Goal: Task Accomplishment & Management: Manage account settings

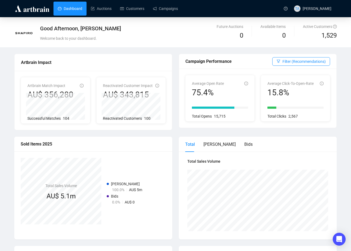
click at [154, 33] on div "Good Afternoon, Thina Alvarez Welcome back to your dashboard." at bounding box center [134, 34] width 188 height 19
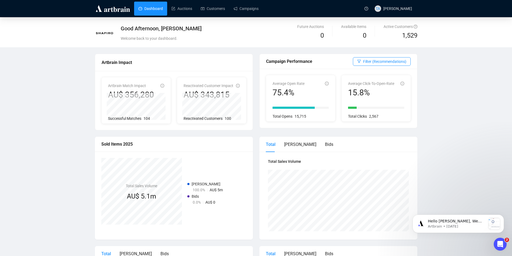
drag, startPoint x: 202, startPoint y: 89, endPoint x: 457, endPoint y: 96, distance: 254.7
click at [351, 96] on div "Good Afternoon, [PERSON_NAME] Welcome back to your dashboard. Future Auctions 0…" at bounding box center [256, 232] width 512 height 430
drag, startPoint x: 119, startPoint y: 145, endPoint x: 127, endPoint y: 145, distance: 8.3
click at [127, 145] on div "Sold Items 2025" at bounding box center [173, 144] width 145 height 7
click at [128, 145] on div "Sold Items 2025" at bounding box center [173, 144] width 145 height 7
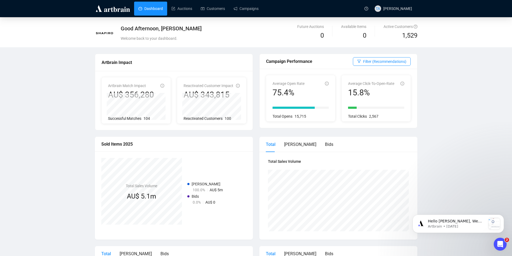
click at [133, 144] on div "Sold Items 2025" at bounding box center [173, 144] width 145 height 7
click at [351, 99] on div "Good Afternoon, [PERSON_NAME] Welcome back to your dashboard. Future Auctions 0…" at bounding box center [256, 232] width 512 height 430
click at [351, 60] on span "Filter (Recommendations)" at bounding box center [384, 62] width 43 height 6
click at [351, 88] on span "General" at bounding box center [369, 90] width 17 height 6
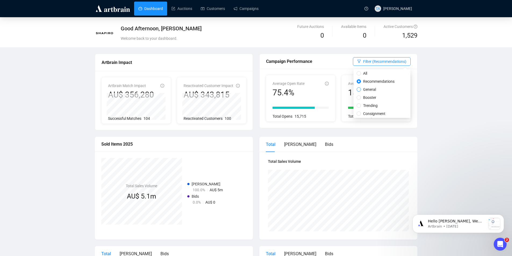
click at [351, 88] on input "General" at bounding box center [359, 89] width 4 height 4
radio input "true"
click at [351, 63] on span "Filter (General)" at bounding box center [394, 62] width 25 height 6
click at [351, 99] on span "Booster" at bounding box center [380, 98] width 17 height 6
click at [351, 99] on input "Booster" at bounding box center [369, 97] width 4 height 4
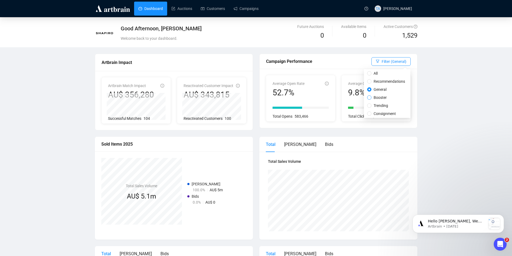
radio input "true"
click at [351, 81] on span "Recommendations" at bounding box center [390, 82] width 36 height 6
click at [351, 81] on input "Recommendations" at bounding box center [369, 81] width 4 height 4
radio input "true"
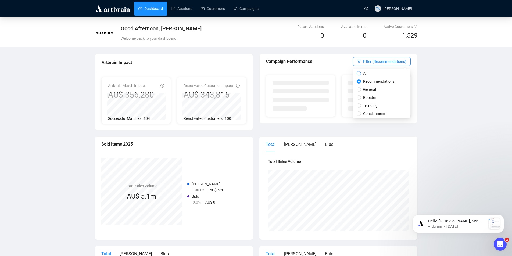
click at [351, 74] on span "All" at bounding box center [365, 73] width 8 height 6
click at [351, 74] on input "All" at bounding box center [359, 73] width 4 height 4
radio input "true"
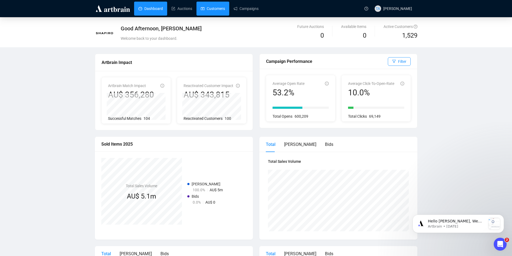
click at [204, 7] on link "Customers" at bounding box center [213, 9] width 24 height 14
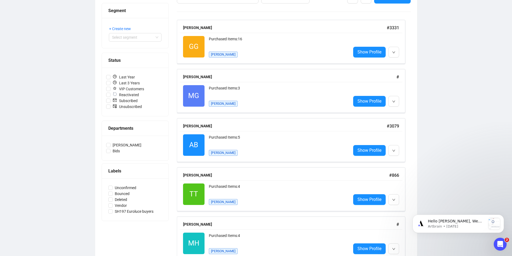
scroll to position [93, 0]
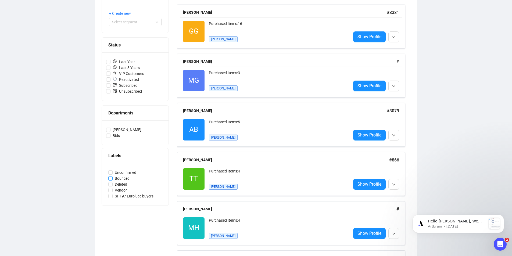
click at [112, 177] on input "Bounced" at bounding box center [110, 178] width 4 height 4
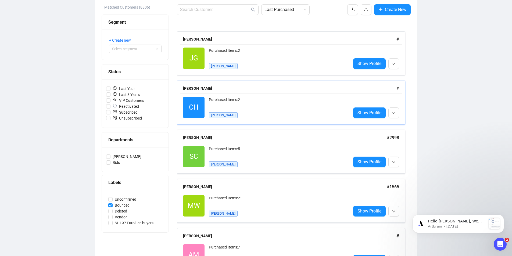
scroll to position [40, 0]
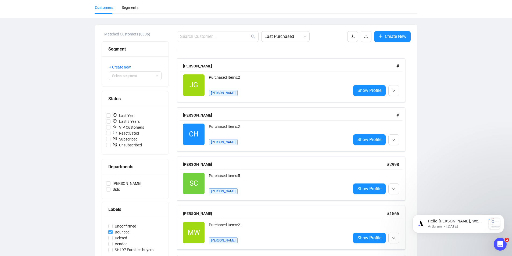
click at [109, 231] on input "Bounced" at bounding box center [110, 232] width 4 height 4
checkbox input "false"
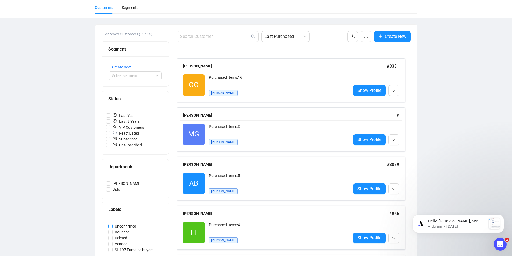
click at [110, 226] on input "Unconfirmed" at bounding box center [110, 226] width 4 height 4
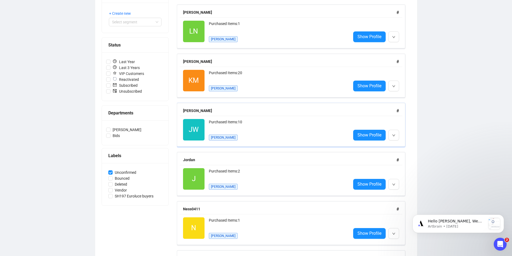
scroll to position [13, 0]
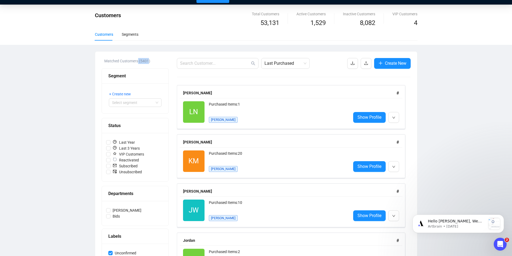
drag, startPoint x: 138, startPoint y: 60, endPoint x: 163, endPoint y: 34, distance: 36.1
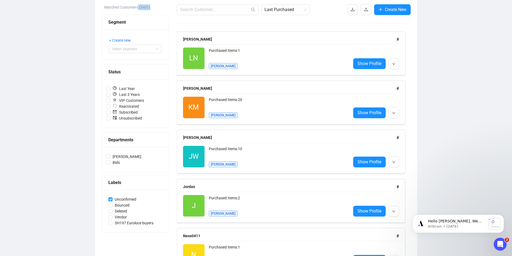
click at [120, 201] on span "Unconfirmed" at bounding box center [126, 200] width 26 height 6
click at [113, 201] on input "Unconfirmed" at bounding box center [110, 199] width 4 height 4
checkbox input "false"
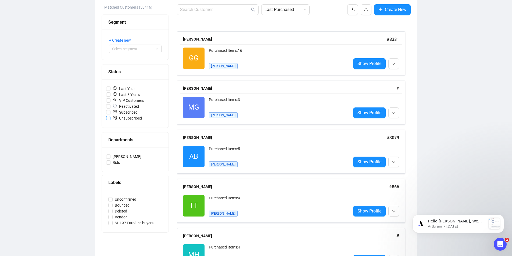
click at [110, 120] on input "Unsubscribed" at bounding box center [108, 118] width 4 height 4
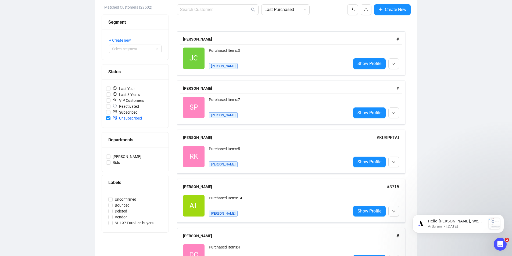
drag, startPoint x: 107, startPoint y: 119, endPoint x: 111, endPoint y: 134, distance: 15.9
click at [107, 119] on input "Unsubscribed" at bounding box center [108, 118] width 4 height 4
checkbox input "false"
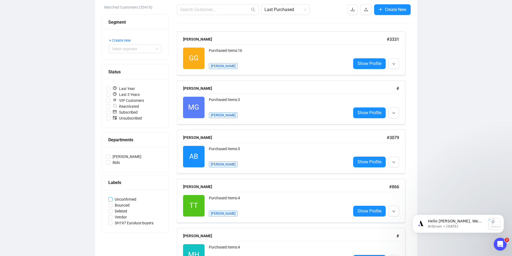
drag, startPoint x: 112, startPoint y: 200, endPoint x: 123, endPoint y: 197, distance: 11.5
click at [111, 199] on input "Unconfirmed" at bounding box center [110, 199] width 4 height 4
checkbox input "true"
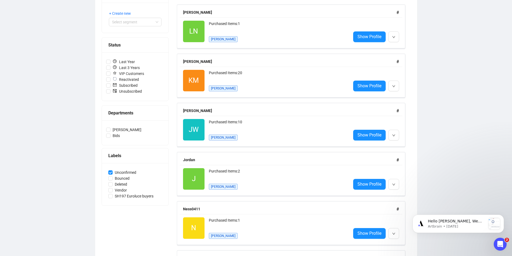
scroll to position [40, 0]
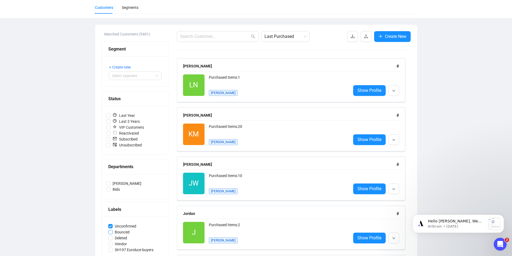
click at [120, 233] on span "Bounced" at bounding box center [122, 232] width 19 height 6
click at [113, 233] on input "Bounced" at bounding box center [110, 232] width 4 height 4
checkbox input "true"
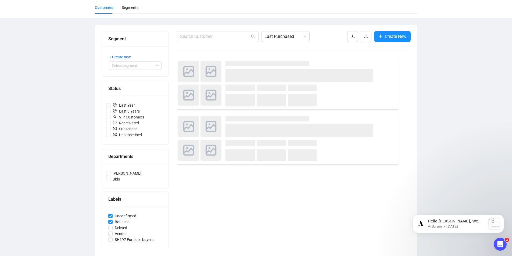
click at [109, 216] on input "Unconfirmed" at bounding box center [110, 216] width 4 height 4
checkbox input "false"
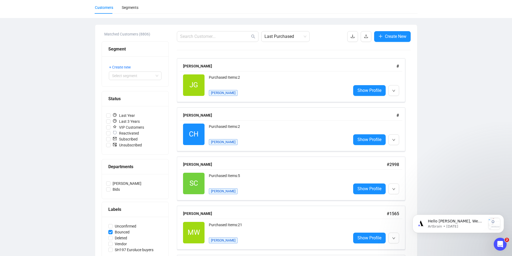
click at [114, 141] on div at bounding box center [115, 139] width 4 height 5
click at [111, 141] on input "Subscribed" at bounding box center [108, 139] width 4 height 4
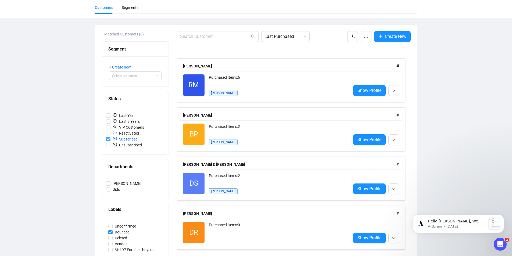
click at [110, 139] on input "Subscribed" at bounding box center [108, 139] width 4 height 4
checkbox input "false"
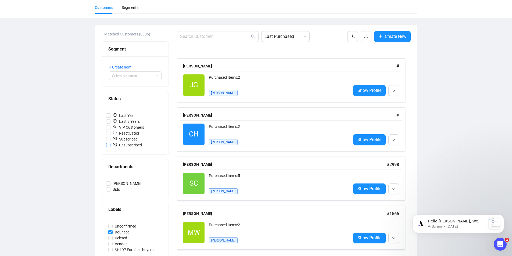
click at [106, 146] on input "Unsubscribed" at bounding box center [108, 145] width 4 height 4
checkbox input "true"
click at [109, 230] on div "Unconfirmed Bounced Deleted Vendor SH197 Euroluce buyers" at bounding box center [135, 238] width 67 height 42
click at [111, 229] on label "Unconfirmed" at bounding box center [135, 226] width 54 height 6
click at [111, 229] on input "Unconfirmed" at bounding box center [110, 226] width 4 height 4
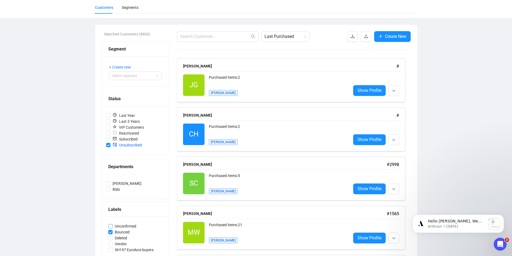
checkbox input "true"
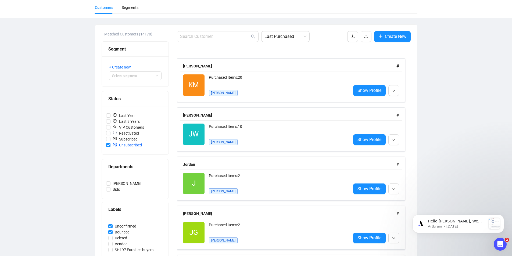
click at [111, 222] on div "Unconfirmed Bounced Deleted Vendor SH197 Euroluce buyers" at bounding box center [135, 238] width 67 height 42
click at [109, 233] on input "Bounced" at bounding box center [110, 232] width 4 height 4
checkbox input "false"
click at [110, 226] on input "Unconfirmed" at bounding box center [110, 226] width 4 height 4
checkbox input "false"
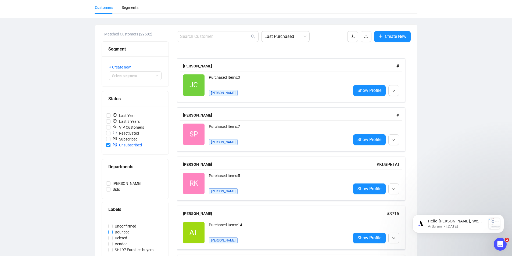
click at [109, 232] on input "Bounced" at bounding box center [110, 232] width 4 height 4
checkbox input "true"
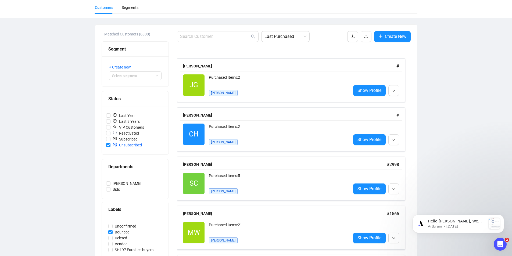
click at [105, 145] on div "Last Year Last 3 Years VIP Customers Reactivated Subscribed Unsubscribed" at bounding box center [135, 130] width 67 height 48
click at [108, 144] on input "Unsubscribed" at bounding box center [108, 145] width 4 height 4
checkbox input "false"
click at [111, 224] on label "Unconfirmed" at bounding box center [135, 226] width 54 height 6
click at [111, 224] on input "Unconfirmed" at bounding box center [110, 226] width 4 height 4
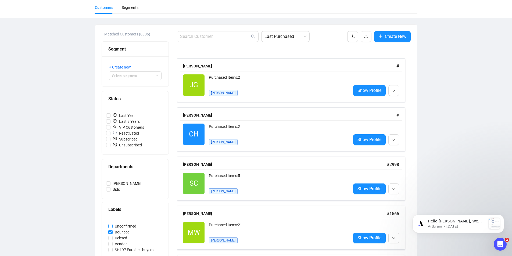
checkbox input "true"
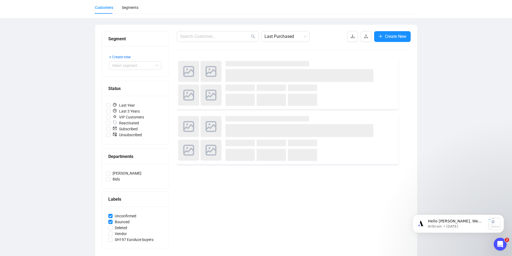
scroll to position [44, 0]
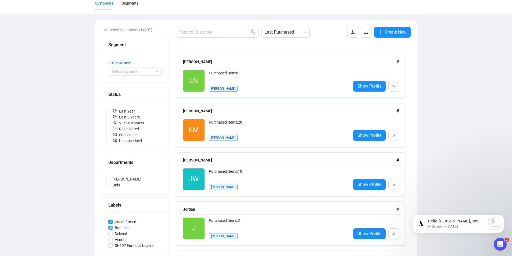
click at [110, 228] on input "Bounced" at bounding box center [110, 228] width 4 height 4
checkbox input "false"
click at [110, 221] on input "Unconfirmed" at bounding box center [110, 222] width 4 height 4
checkbox input "false"
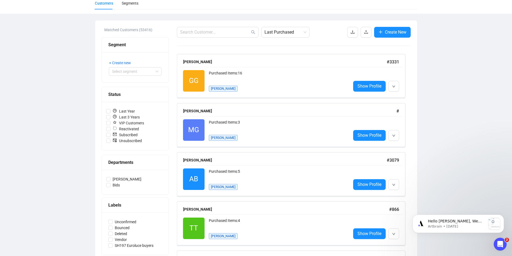
scroll to position [0, 0]
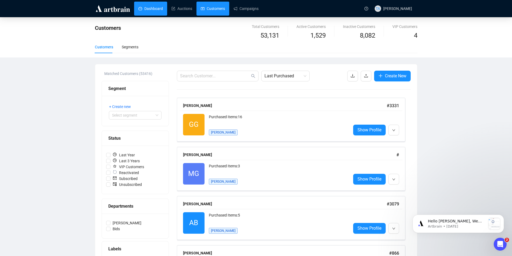
click at [152, 10] on link "Dashboard" at bounding box center [150, 9] width 24 height 14
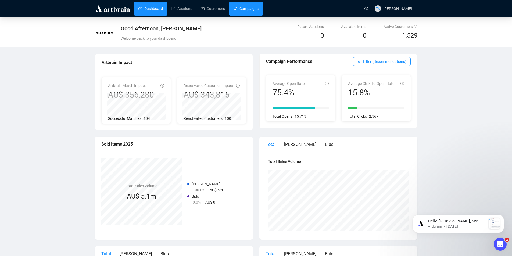
click at [252, 10] on link "Campaigns" at bounding box center [246, 9] width 25 height 14
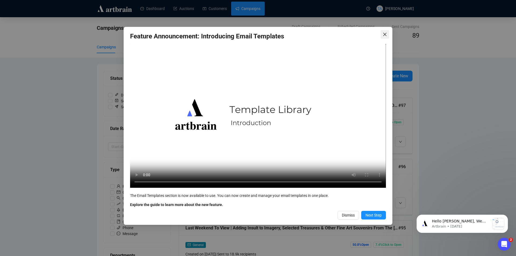
click at [351, 34] on icon "close" at bounding box center [384, 34] width 3 height 3
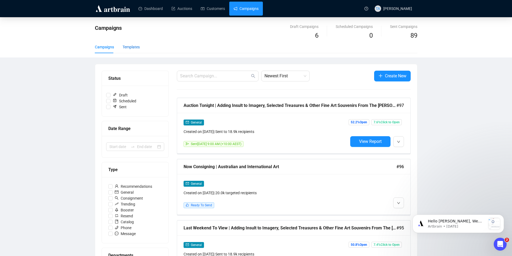
click at [128, 47] on div "Templates" at bounding box center [131, 47] width 17 height 6
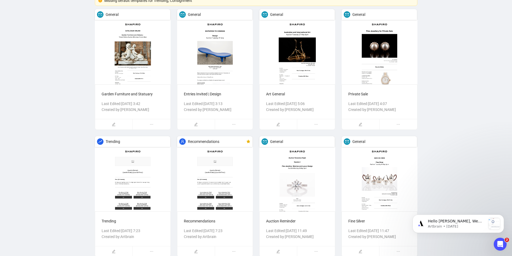
scroll to position [121, 0]
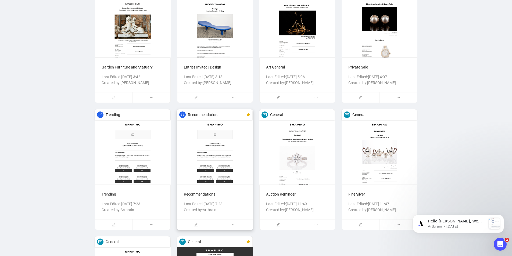
click at [197, 117] on span "Recommendations" at bounding box center [203, 115] width 31 height 6
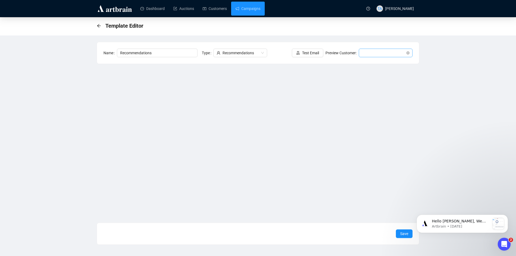
click at [351, 54] on span at bounding box center [385, 53] width 47 height 8
click at [351, 67] on div "[PERSON_NAME] | Example [PERSON_NAME] | Example [PERSON_NAME] | Example" at bounding box center [386, 72] width 52 height 26
click at [351, 75] on div "[PERSON_NAME] | Example" at bounding box center [385, 72] width 45 height 6
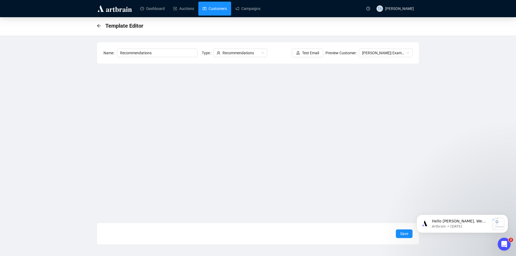
click at [212, 13] on link "Customers" at bounding box center [215, 9] width 24 height 14
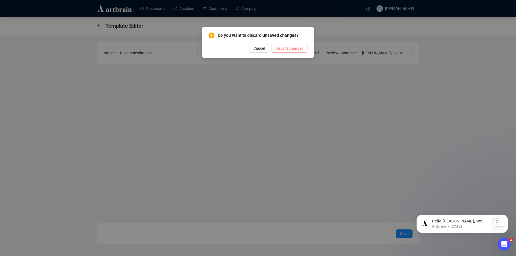
click at [280, 47] on span "Discard changes" at bounding box center [290, 48] width 28 height 6
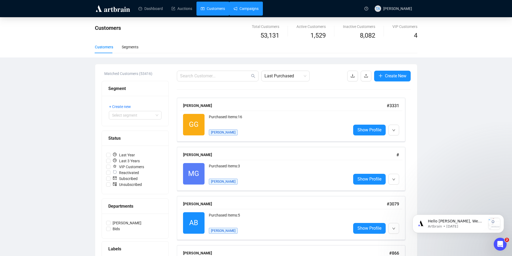
click at [245, 14] on link "Campaigns" at bounding box center [246, 9] width 25 height 14
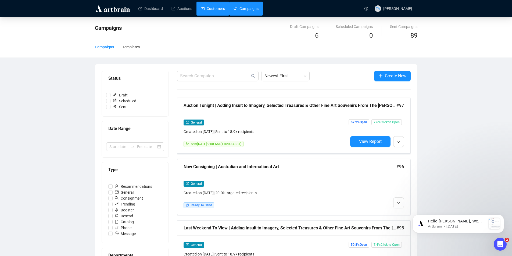
click at [214, 9] on link "Customers" at bounding box center [213, 9] width 24 height 14
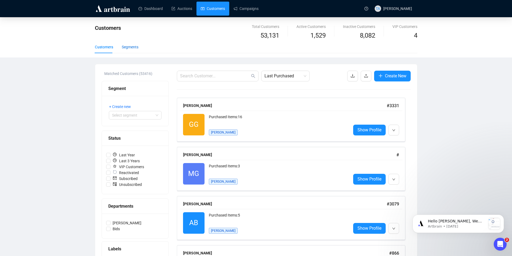
click at [133, 45] on div "Segments" at bounding box center [130, 47] width 17 height 6
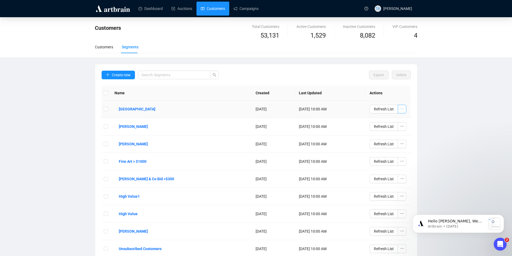
click at [351, 106] on span "button" at bounding box center [402, 109] width 4 height 6
click at [185, 14] on link "Auctions" at bounding box center [182, 9] width 21 height 14
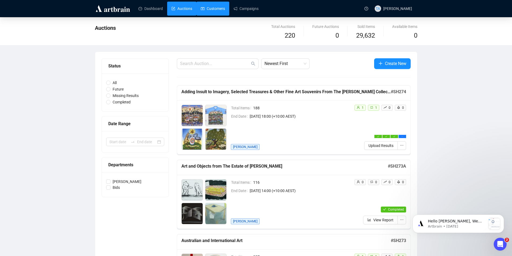
drag, startPoint x: 213, startPoint y: 15, endPoint x: 214, endPoint y: 10, distance: 5.1
click at [213, 15] on link "Customers" at bounding box center [213, 9] width 24 height 14
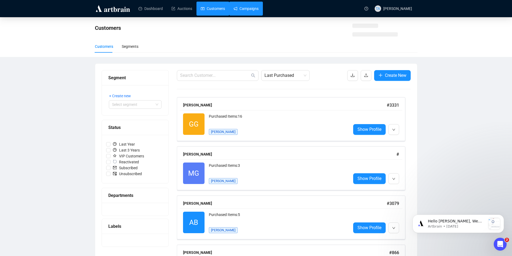
click at [247, 14] on link "Campaigns" at bounding box center [246, 9] width 25 height 14
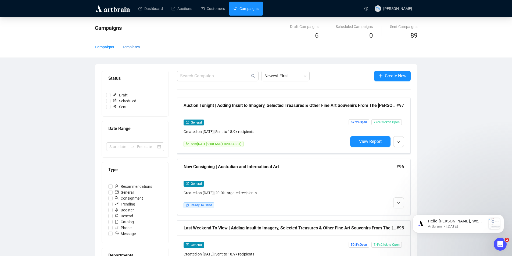
click at [133, 48] on div "Templates" at bounding box center [131, 47] width 17 height 6
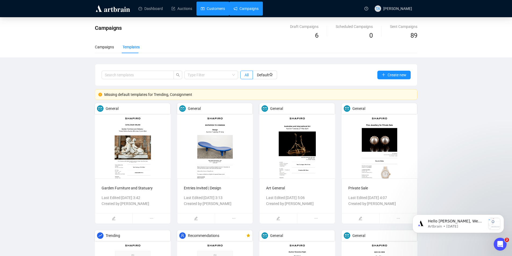
click at [220, 9] on link "Customers" at bounding box center [213, 9] width 24 height 14
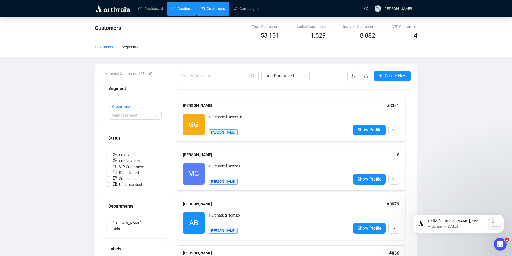
click at [183, 11] on link "Auctions" at bounding box center [182, 9] width 21 height 14
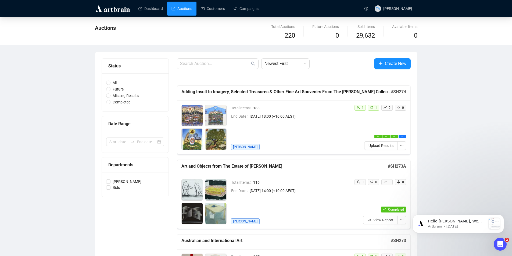
click at [342, 117] on span "[DATE] 18:00 (+10:00 AEST)" at bounding box center [300, 116] width 100 height 6
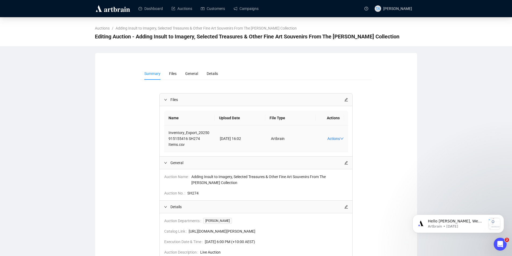
click at [216, 138] on td "[DATE] 16:02" at bounding box center [241, 139] width 51 height 27
click at [214, 136] on td "Inventory_Export_20250915155416 SH274 Items.csv" at bounding box center [189, 139] width 51 height 27
click at [184, 13] on link "Auctions" at bounding box center [182, 9] width 21 height 14
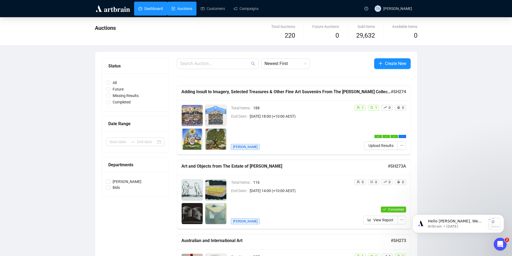
click at [152, 12] on link "Dashboard" at bounding box center [150, 9] width 24 height 14
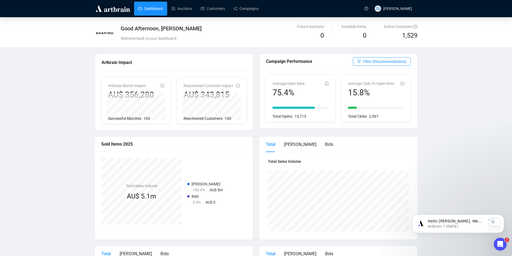
click at [176, 16] on div "Dashboard Auctions Customers Campaigns" at bounding box center [247, 8] width 229 height 17
click at [180, 12] on link "Auctions" at bounding box center [182, 9] width 21 height 14
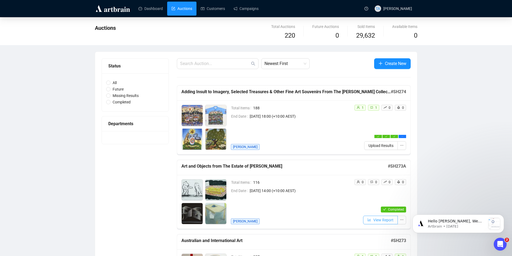
click at [351, 221] on span "View Report" at bounding box center [383, 220] width 20 height 6
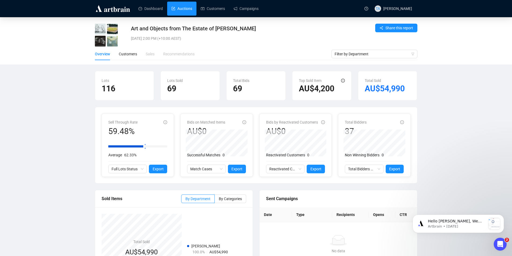
click at [190, 11] on link "Auctions" at bounding box center [182, 9] width 21 height 14
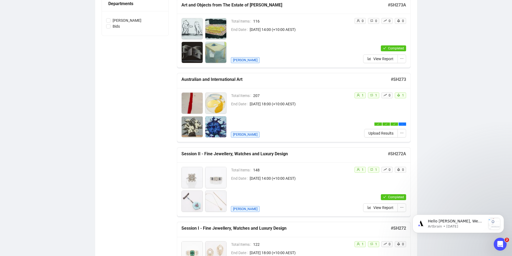
scroll to position [188, 0]
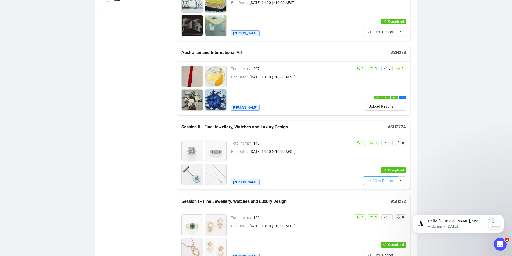
click at [351, 181] on span "View Report" at bounding box center [383, 181] width 20 height 6
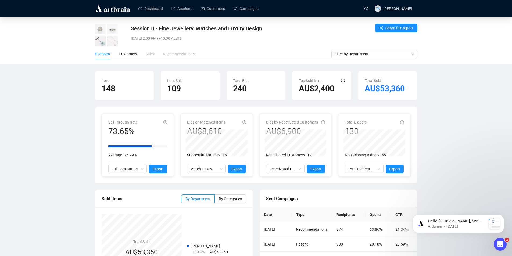
scroll to position [27, 0]
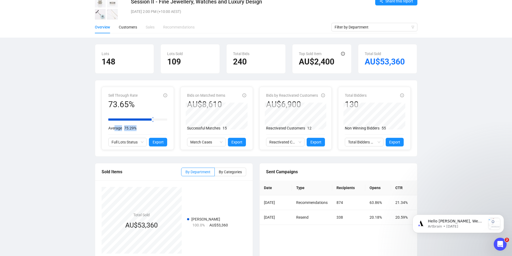
drag, startPoint x: 115, startPoint y: 128, endPoint x: 137, endPoint y: 126, distance: 22.2
click at [137, 126] on div "Average 75.29%" at bounding box center [137, 128] width 59 height 6
click at [132, 127] on span "75.29%" at bounding box center [130, 128] width 12 height 4
click at [131, 127] on span "75.29%" at bounding box center [130, 128] width 12 height 4
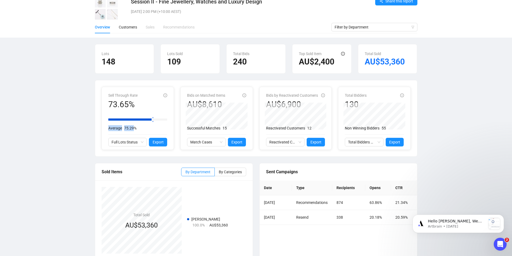
click at [131, 127] on span "75.29%" at bounding box center [130, 128] width 12 height 4
drag, startPoint x: 129, startPoint y: 129, endPoint x: 124, endPoint y: 127, distance: 4.8
click at [125, 128] on span "75.29%" at bounding box center [130, 128] width 12 height 4
drag, startPoint x: 122, startPoint y: 126, endPoint x: 135, endPoint y: 127, distance: 13.5
click at [135, 127] on div "Average 75.29%" at bounding box center [137, 128] width 59 height 6
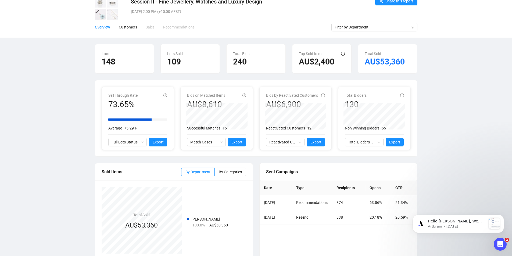
click at [115, 109] on div "73.65%" at bounding box center [122, 104] width 29 height 10
click at [114, 106] on div "73.65%" at bounding box center [122, 104] width 29 height 10
click at [227, 169] on label "By Categories" at bounding box center [230, 172] width 31 height 9
click at [215, 173] on input "By Categories" at bounding box center [215, 173] width 0 height 0
drag, startPoint x: 106, startPoint y: 112, endPoint x: 122, endPoint y: 106, distance: 17.3
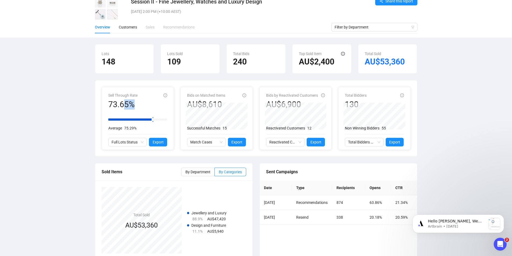
click at [122, 106] on div "Sell Through Rate 73.65% Average 75.29% Full Lots Status Export" at bounding box center [138, 118] width 72 height 63
click at [118, 108] on div "73.65%" at bounding box center [122, 104] width 29 height 10
drag, startPoint x: 118, startPoint y: 108, endPoint x: 124, endPoint y: 118, distance: 11.5
click at [118, 108] on div "73.65%" at bounding box center [122, 104] width 29 height 10
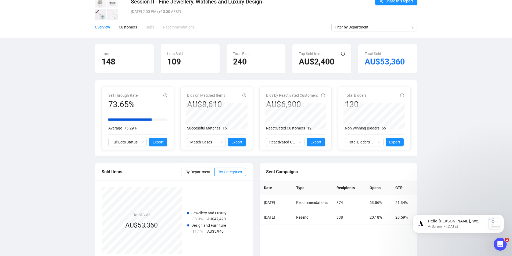
click at [126, 127] on span "75.29%" at bounding box center [130, 128] width 12 height 4
click at [119, 100] on div "73.65%" at bounding box center [122, 104] width 29 height 10
click at [118, 99] on div "Sell Through Rate 73.65%" at bounding box center [122, 100] width 29 height 17
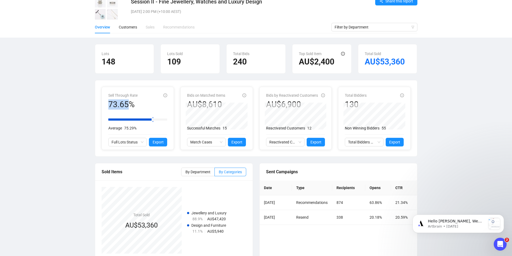
click at [131, 126] on span "75.29%" at bounding box center [130, 128] width 12 height 4
drag, startPoint x: 110, startPoint y: 105, endPoint x: 139, endPoint y: 116, distance: 31.1
click at [139, 117] on div "Sell Through Rate 73.65% Average 75.29% Full Lots Status Export" at bounding box center [137, 119] width 59 height 54
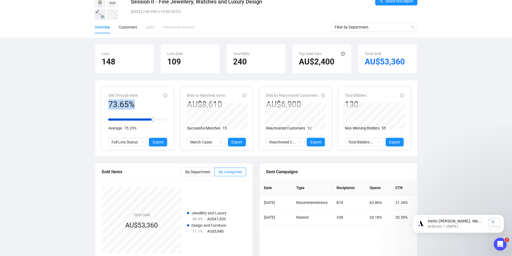
click at [125, 108] on div "73.65%" at bounding box center [122, 104] width 29 height 10
drag, startPoint x: 115, startPoint y: 99, endPoint x: 143, endPoint y: 119, distance: 34.5
click at [143, 119] on div "Sell Through Rate 73.65% Average 75.29% Full Lots Status Export" at bounding box center [138, 118] width 72 height 63
click at [123, 131] on div "Average 75.29%" at bounding box center [137, 128] width 59 height 6
click at [122, 131] on div "Average 75.29%" at bounding box center [137, 128] width 59 height 6
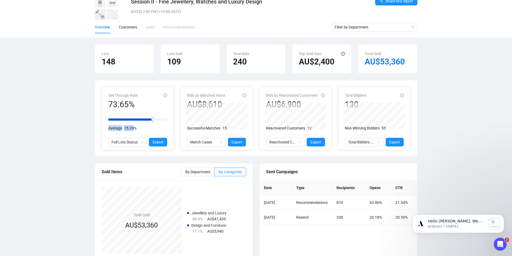
click at [122, 131] on div "Average 75.29%" at bounding box center [137, 128] width 59 height 6
click at [122, 129] on div "Average 75.29%" at bounding box center [137, 128] width 59 height 6
drag, startPoint x: 106, startPoint y: 106, endPoint x: 132, endPoint y: 106, distance: 25.5
click at [132, 106] on div "Sell Through Rate 73.65% Average 75.29% Full Lots Status Export" at bounding box center [138, 118] width 72 height 63
click at [131, 107] on div "73.65%" at bounding box center [122, 104] width 29 height 10
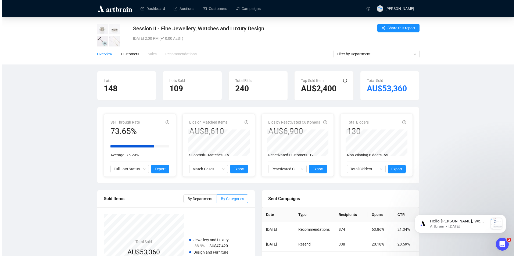
scroll to position [38, 0]
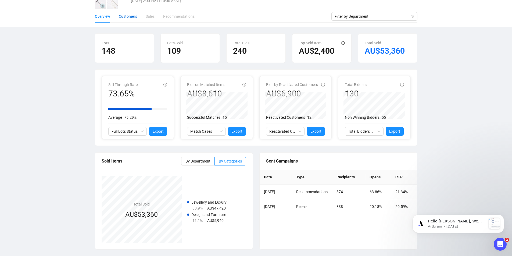
click at [134, 16] on div "Customers" at bounding box center [128, 16] width 18 height 6
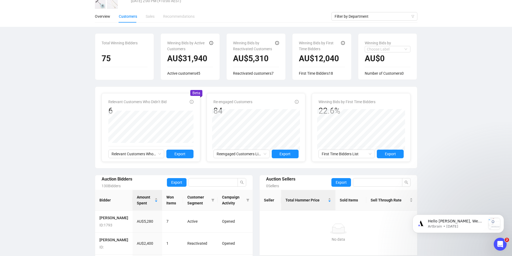
click at [194, 94] on span "Beta" at bounding box center [197, 93] width 8 height 4
click at [193, 94] on span "Beta" at bounding box center [197, 93] width 8 height 4
click at [351, 153] on span "First Time Bidders List" at bounding box center [347, 154] width 50 height 8
click at [351, 156] on span "Export" at bounding box center [390, 154] width 11 height 6
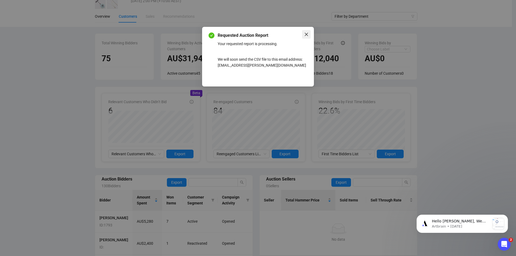
click at [305, 33] on icon "close" at bounding box center [306, 34] width 4 height 4
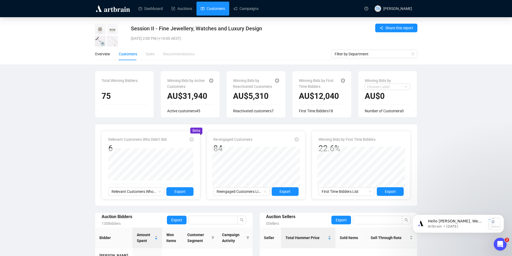
click at [213, 11] on link "Customers" at bounding box center [213, 9] width 24 height 14
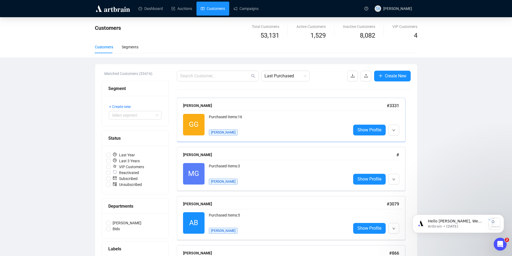
click at [351, 123] on div "Show Profile" at bounding box center [376, 125] width 46 height 22
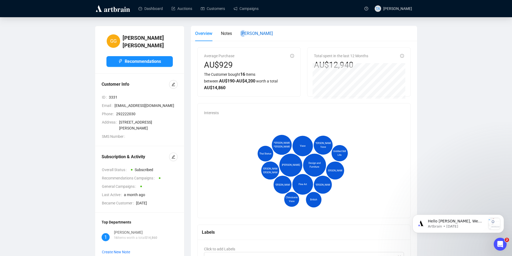
click at [245, 33] on span "[PERSON_NAME]" at bounding box center [257, 33] width 32 height 5
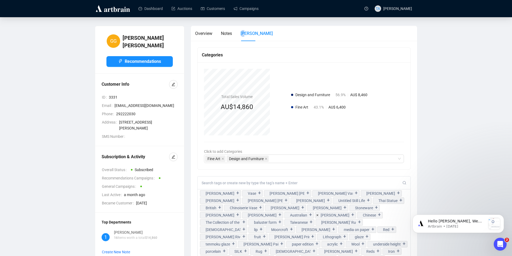
scroll to position [1, 0]
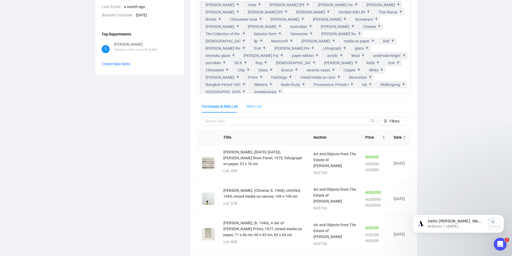
click at [248, 110] on div "Wish List" at bounding box center [254, 106] width 15 height 12
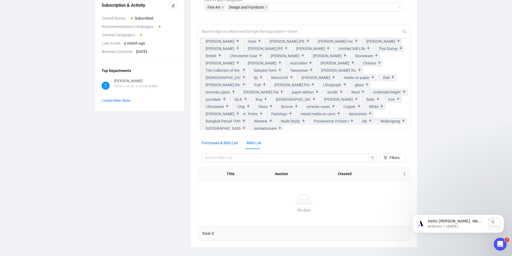
click at [231, 143] on div "Purchases & Bids List" at bounding box center [220, 143] width 36 height 6
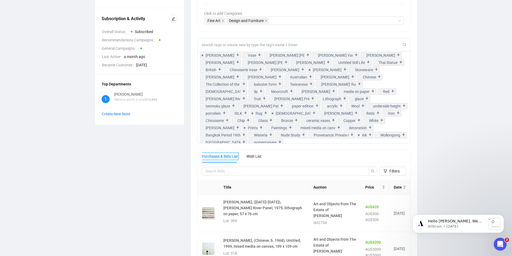
scroll to position [0, 0]
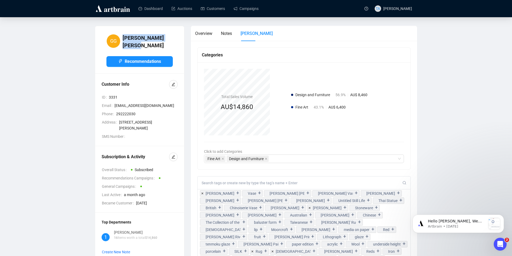
drag, startPoint x: 124, startPoint y: 42, endPoint x: 202, endPoint y: 44, distance: 78.5
click at [162, 44] on div "GG [PERSON_NAME]" at bounding box center [139, 41] width 66 height 17
drag, startPoint x: 177, startPoint y: 34, endPoint x: 194, endPoint y: 40, distance: 18.6
click at [177, 34] on div "GG [PERSON_NAME] Recommendations" at bounding box center [139, 53] width 89 height 41
click at [204, 32] on span "Overview" at bounding box center [203, 33] width 17 height 5
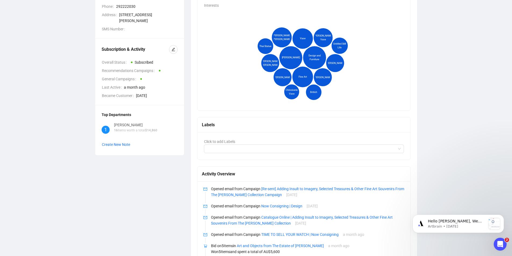
scroll to position [134, 0]
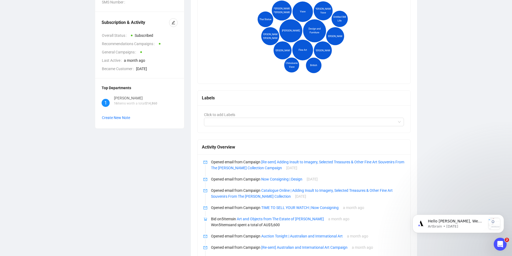
click at [236, 129] on div "Click to add Labels" at bounding box center [304, 118] width 213 height 27
click at [226, 121] on div at bounding box center [301, 122] width 193 height 8
click at [221, 87] on div "Average Purchase AU$929 The Customer bought 16 Items between AU$ 190 - AU$ 4,20…" at bounding box center [304, 177] width 214 height 529
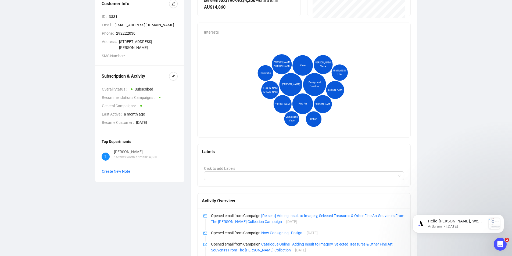
scroll to position [54, 0]
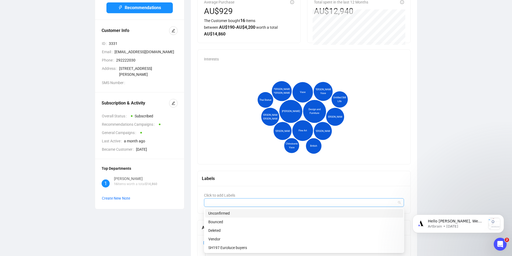
click at [228, 204] on div at bounding box center [301, 203] width 193 height 8
click at [239, 164] on div "Interests [PERSON_NAME] Design and Furniture Fine Art Vase [PERSON_NAME] [PERSO…" at bounding box center [304, 107] width 213 height 115
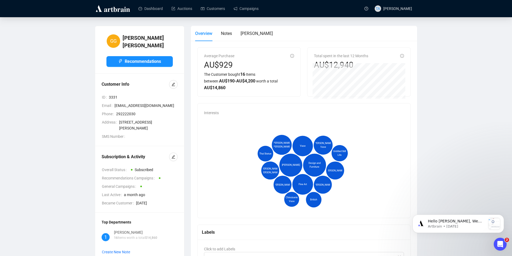
scroll to position [27, 0]
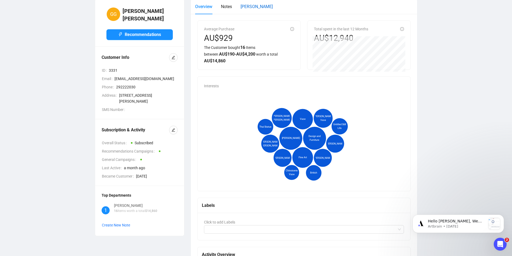
click at [247, 9] on span "[PERSON_NAME]" at bounding box center [257, 6] width 32 height 5
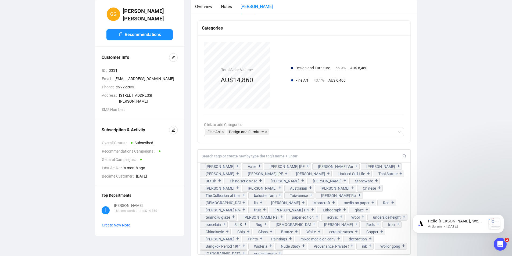
click at [228, 152] on div at bounding box center [304, 156] width 213 height 13
click at [229, 155] on input at bounding box center [302, 156] width 201 height 5
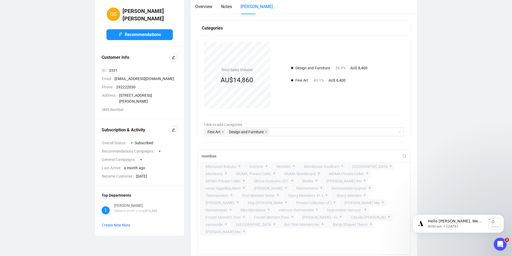
type input "[GEOGRAPHIC_DATA]"
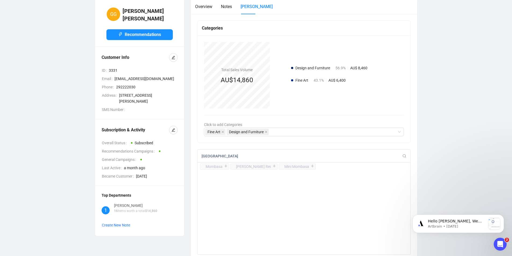
click at [211, 158] on input "[GEOGRAPHIC_DATA]" at bounding box center [302, 156] width 201 height 5
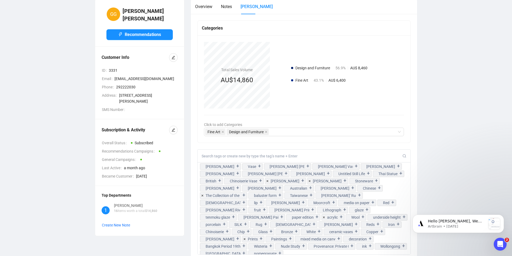
scroll to position [0, 0]
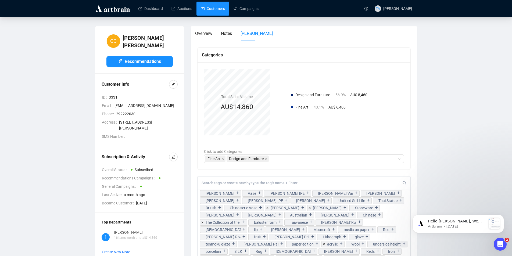
click at [214, 8] on link "Customers" at bounding box center [213, 9] width 24 height 14
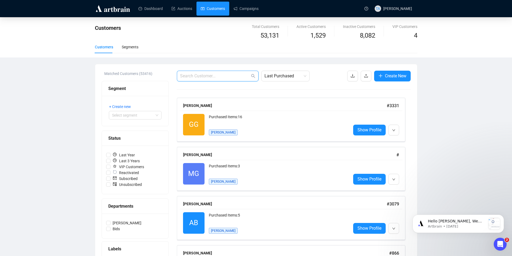
click at [231, 75] on input "text" at bounding box center [215, 76] width 70 height 6
type input "droga"
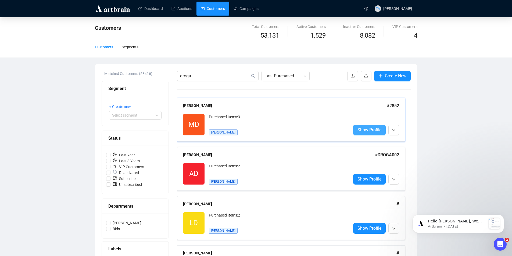
click at [351, 131] on span "Show Profile" at bounding box center [370, 130] width 24 height 7
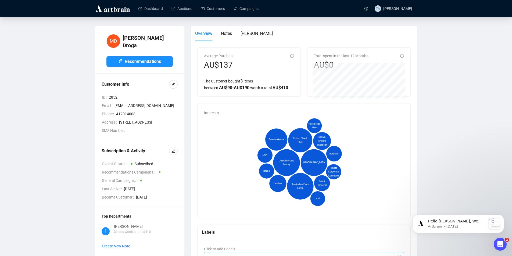
scroll to position [108, 0]
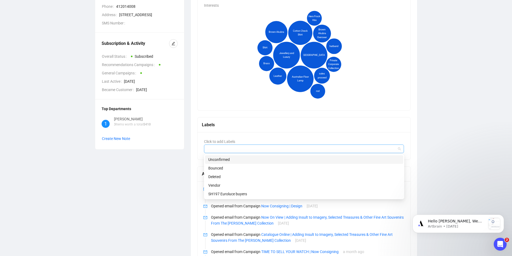
click at [241, 149] on div at bounding box center [301, 149] width 193 height 8
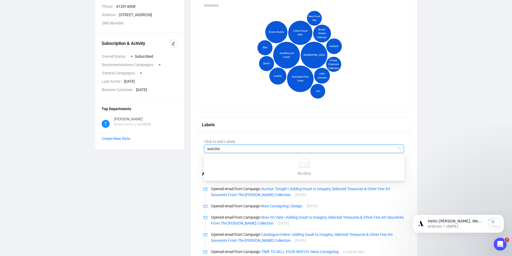
type input "watches"
drag, startPoint x: 160, startPoint y: 176, endPoint x: 189, endPoint y: 165, distance: 30.8
click at [161, 176] on div "MD [PERSON_NAME] Recommendations Customer Info ID 2852 Email [EMAIL_ADDRESS][DO…" at bounding box center [140, 226] width 96 height 616
click at [233, 146] on div at bounding box center [301, 149] width 193 height 8
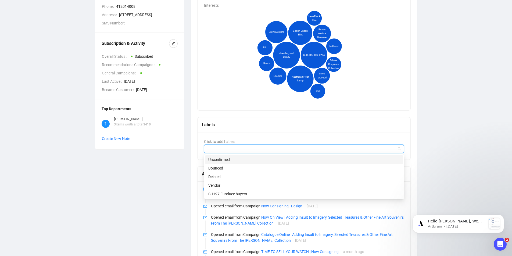
click at [232, 63] on icon "Jewellery and Luxury [GEOGRAPHIC_DATA] Australian Floor Lamp Cotton Check Shirt…" at bounding box center [303, 55] width 198 height 94
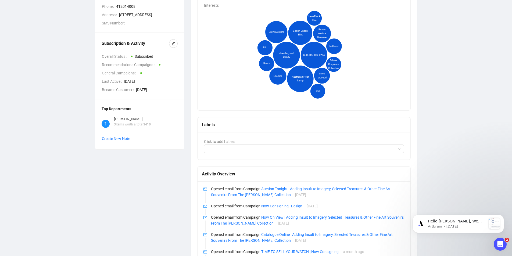
scroll to position [0, 0]
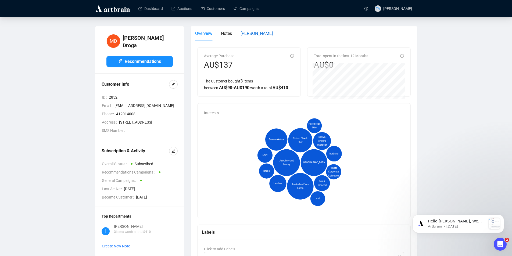
click at [244, 34] on span "[PERSON_NAME]" at bounding box center [257, 33] width 32 height 5
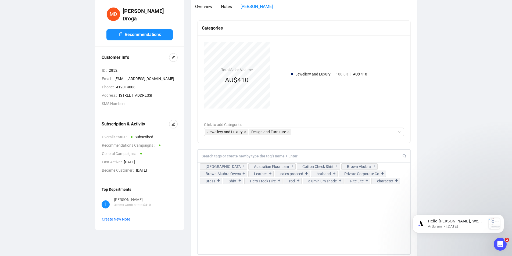
scroll to position [81, 0]
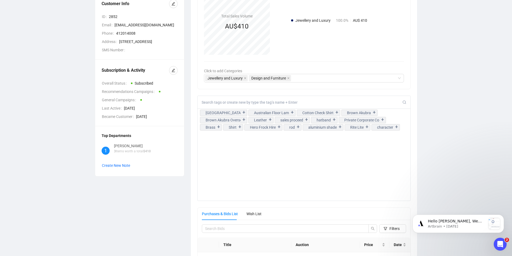
click at [229, 103] on input at bounding box center [302, 102] width 201 height 5
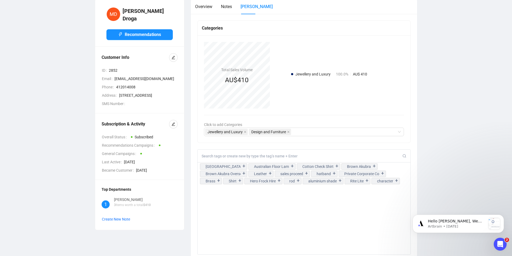
scroll to position [0, 0]
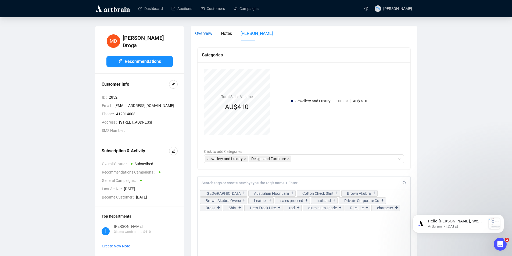
click at [207, 34] on span "Overview" at bounding box center [203, 33] width 17 height 5
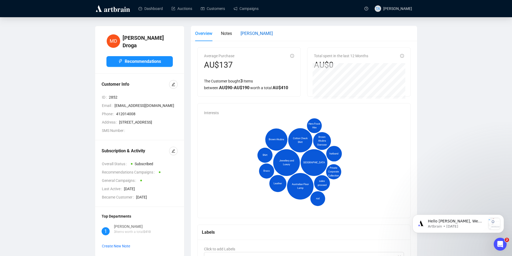
click at [248, 35] on span "[PERSON_NAME]" at bounding box center [257, 33] width 32 height 5
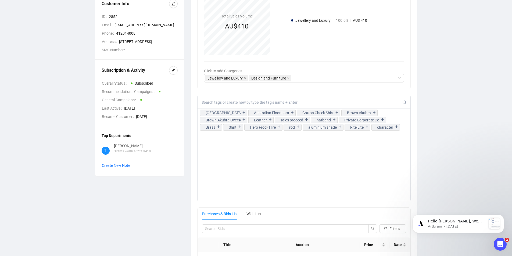
scroll to position [215, 0]
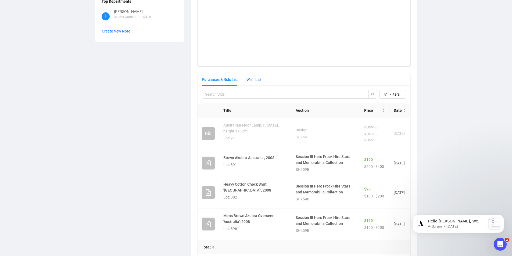
click at [255, 80] on div "Wish List" at bounding box center [254, 80] width 15 height 6
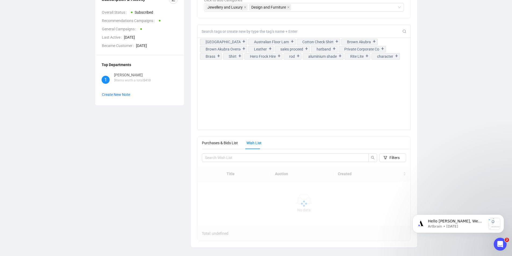
scroll to position [152, 0]
click at [233, 141] on div "Purchases & Bids List" at bounding box center [220, 143] width 36 height 6
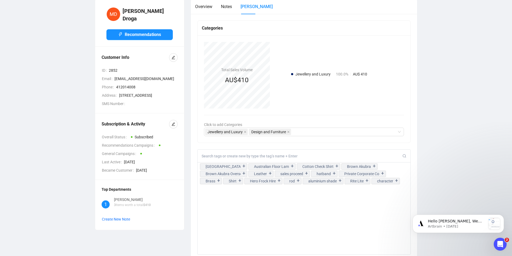
scroll to position [0, 0]
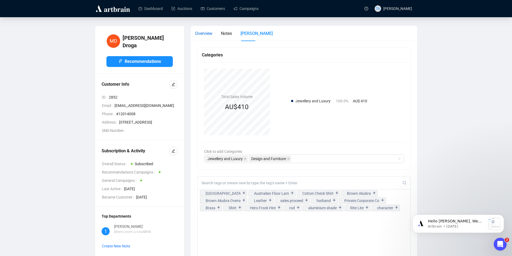
click at [205, 37] on div "Overview" at bounding box center [203, 33] width 17 height 7
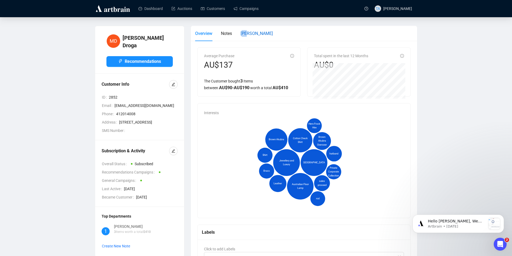
click at [249, 42] on div "Overview Notes [PERSON_NAME]" at bounding box center [304, 36] width 218 height 20
click at [251, 36] on span "[PERSON_NAME]" at bounding box center [257, 33] width 32 height 5
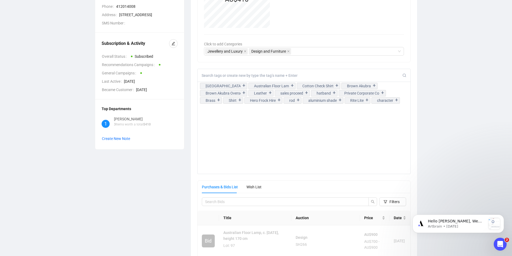
scroll to position [242, 0]
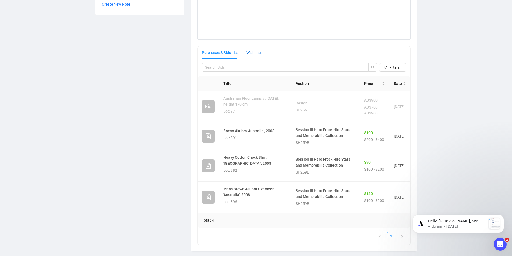
click at [256, 51] on div "Wish List" at bounding box center [254, 53] width 15 height 6
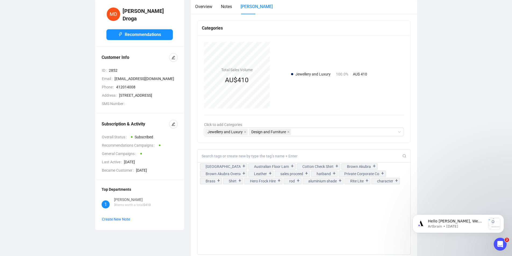
scroll to position [134, 0]
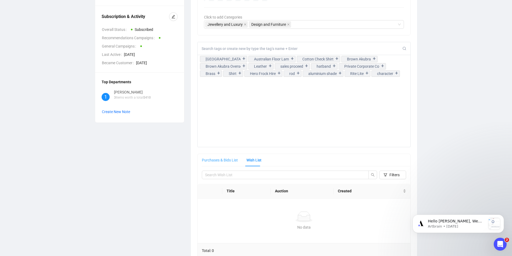
click at [230, 156] on div "Purchases & Bids List" at bounding box center [220, 160] width 36 height 12
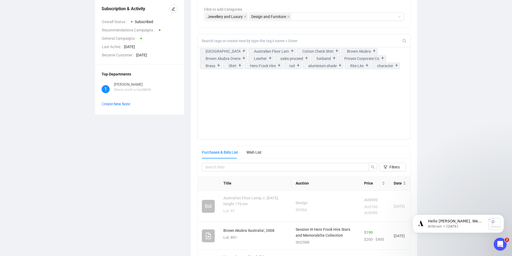
scroll to position [88, 0]
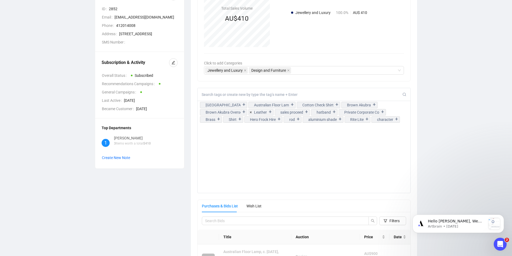
click at [229, 94] on input at bounding box center [302, 94] width 201 height 5
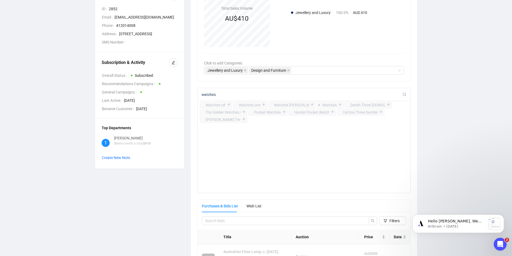
type input "watches"
click at [337, 106] on div "+" at bounding box center [340, 104] width 6 height 5
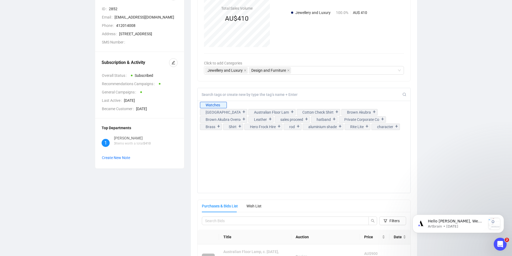
click at [248, 148] on div "Watches [GEOGRAPHIC_DATA] + Australian Floor Lamp + Cotton Check Shirt + Brown …" at bounding box center [304, 140] width 214 height 105
click at [236, 95] on input at bounding box center [302, 94] width 201 height 5
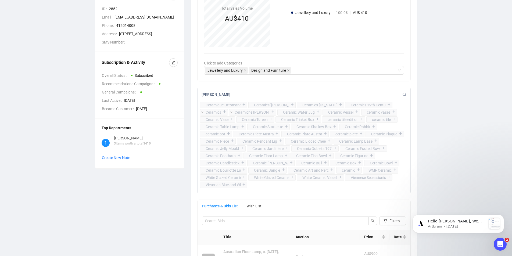
type input "[PERSON_NAME]"
click at [223, 113] on div "+" at bounding box center [225, 111] width 6 height 5
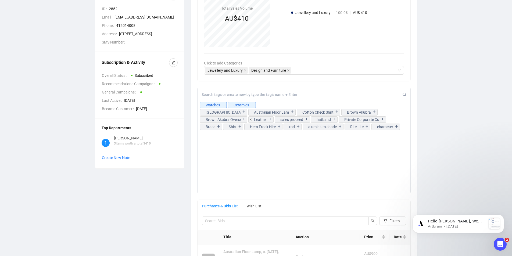
click at [263, 105] on div "Watches Ceramics [GEOGRAPHIC_DATA] + Australian Floor Lamp + Cotton Check Shirt…" at bounding box center [304, 115] width 213 height 29
click at [273, 97] on input at bounding box center [302, 94] width 201 height 5
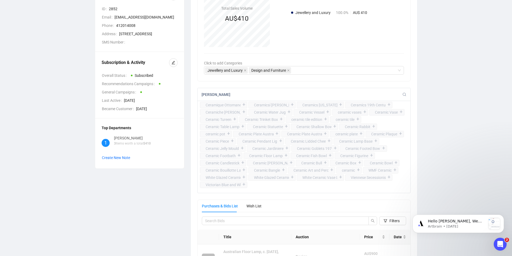
type input "ceramic"
click at [247, 94] on input "ceramic" at bounding box center [302, 94] width 201 height 5
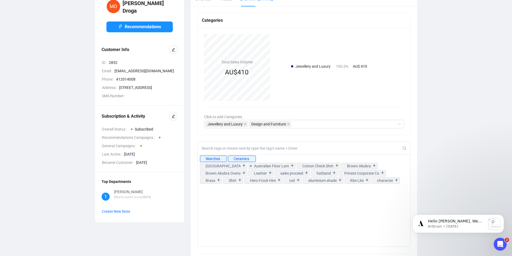
scroll to position [8, 0]
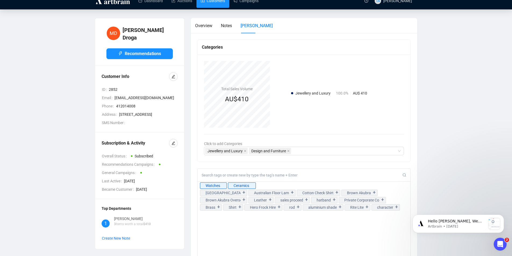
click at [223, 1] on link "Customers" at bounding box center [213, 1] width 24 height 14
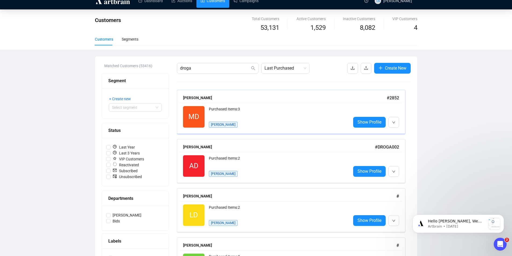
click at [351, 129] on div "MD Reactivated Purchased Items: 3 [PERSON_NAME] Show Profile" at bounding box center [291, 117] width 223 height 28
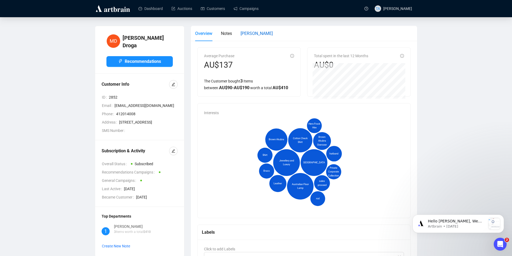
click at [246, 34] on span "[PERSON_NAME]" at bounding box center [257, 33] width 32 height 5
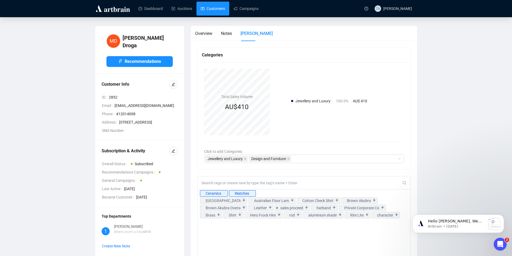
click at [216, 7] on link "Customers" at bounding box center [213, 9] width 24 height 14
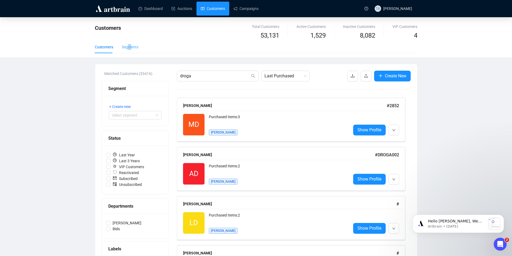
click at [130, 43] on div "Segments" at bounding box center [130, 47] width 17 height 12
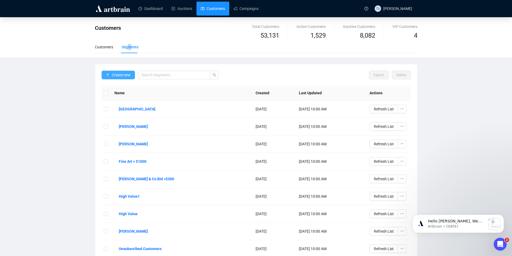
click at [128, 74] on span "Create new" at bounding box center [121, 75] width 19 height 6
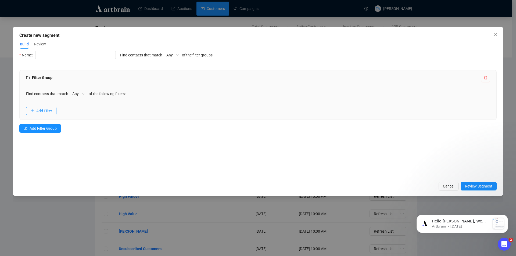
drag, startPoint x: 56, startPoint y: 60, endPoint x: 63, endPoint y: 45, distance: 16.7
click at [58, 56] on div "Name" at bounding box center [67, 58] width 97 height 15
click at [81, 54] on input "text" at bounding box center [75, 55] width 81 height 9
click at [66, 56] on input "text" at bounding box center [75, 55] width 81 height 9
click at [65, 56] on input "text" at bounding box center [75, 55] width 81 height 9
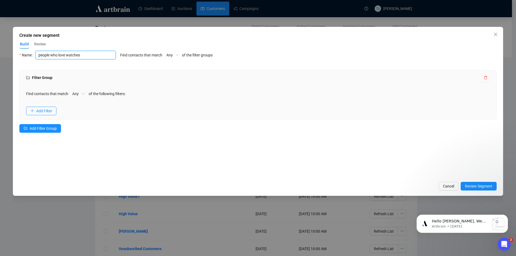
type input "people who love watches"
click at [42, 102] on div "Find contacts that match Any of the following filters: Add Filter" at bounding box center [258, 102] width 477 height 34
click at [41, 109] on span "Add Filter" at bounding box center [44, 111] width 16 height 6
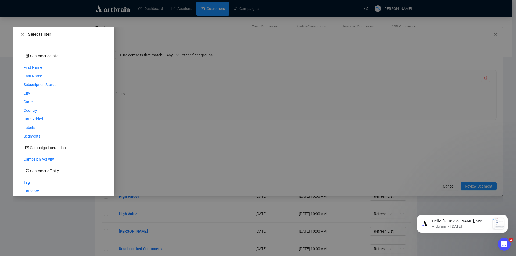
scroll to position [72, 0]
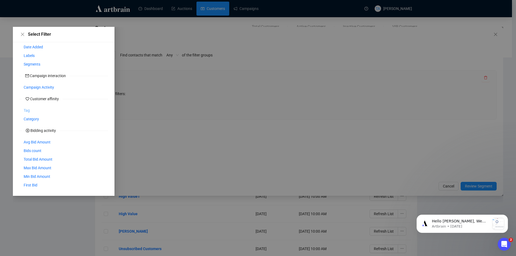
click at [25, 112] on span "Tag" at bounding box center [27, 111] width 6 height 6
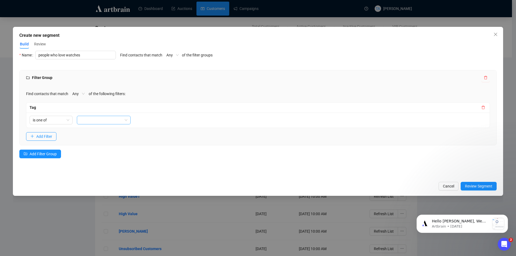
click at [98, 120] on div at bounding box center [101, 120] width 46 height 8
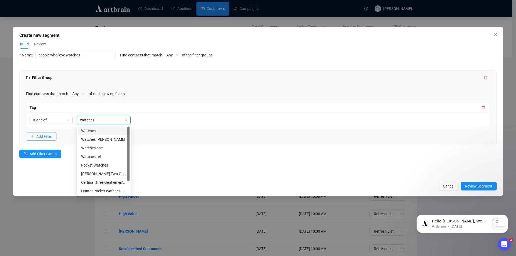
click at [112, 131] on div "Watches" at bounding box center [103, 131] width 45 height 6
click at [104, 141] on div "Watches [PERSON_NAME]" at bounding box center [103, 140] width 45 height 6
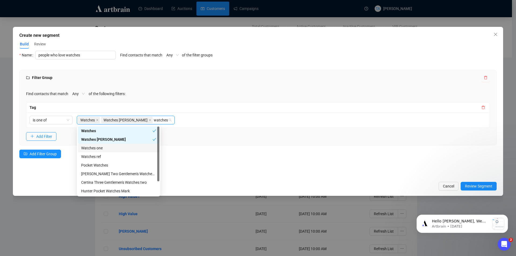
click at [104, 151] on div "Watches one" at bounding box center [118, 148] width 75 height 6
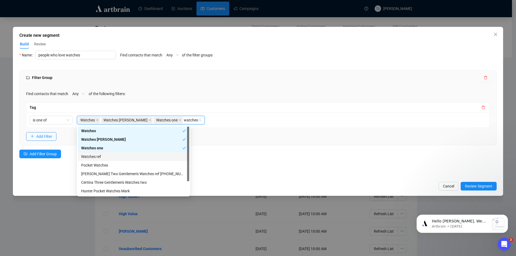
click at [104, 156] on div "Watches ref" at bounding box center [133, 157] width 105 height 6
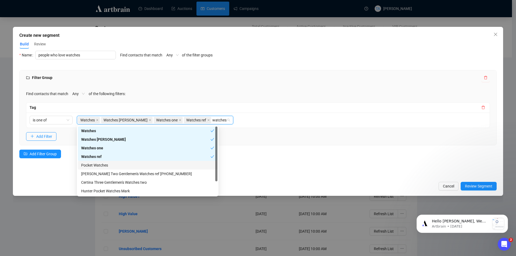
click at [105, 169] on div "Pocket Watches" at bounding box center [148, 165] width 140 height 9
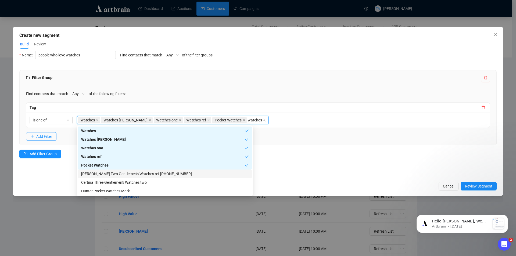
click at [109, 176] on div "[PERSON_NAME] Two Gentlemen's Watches ref [PHONE_NUMBER]" at bounding box center [165, 174] width 168 height 6
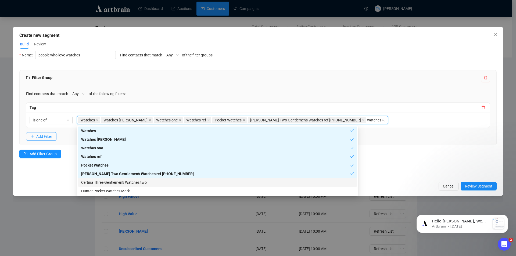
click at [114, 186] on div "Certina Three Gentlemen's Watches two" at bounding box center [217, 182] width 279 height 9
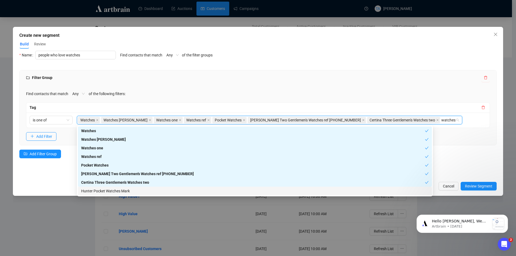
click at [139, 191] on div "Hunter Pocket Watches Mark" at bounding box center [255, 191] width 348 height 6
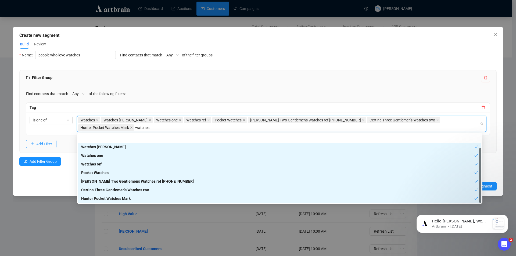
scroll to position [17, 0]
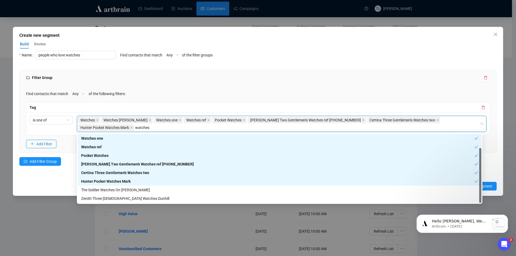
click at [116, 183] on div "Hunter Pocket Watches Mark" at bounding box center [277, 182] width 393 height 6
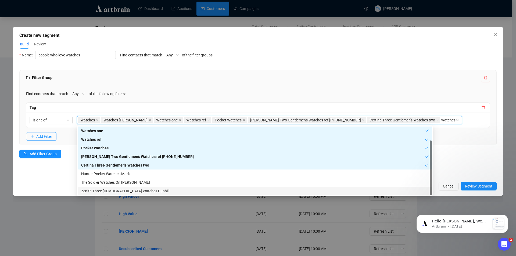
click at [121, 186] on div "The Soldier Watches On [PERSON_NAME]" at bounding box center [255, 182] width 354 height 9
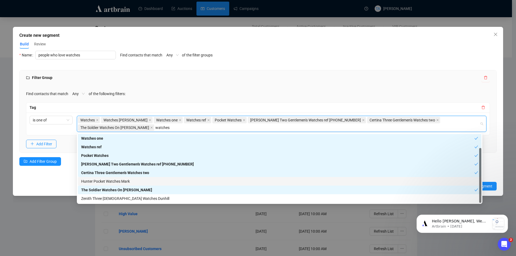
click at [122, 183] on div "Hunter Pocket Watches Mark" at bounding box center [279, 182] width 397 height 6
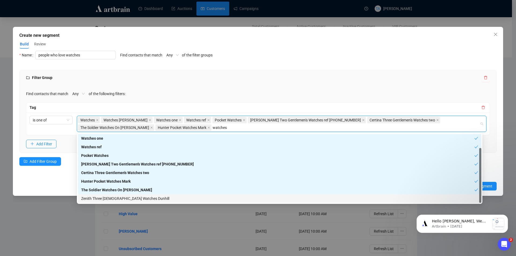
click at [127, 200] on div "Zenith Three [DEMOGRAPHIC_DATA] Watches Dunhill" at bounding box center [279, 199] width 397 height 6
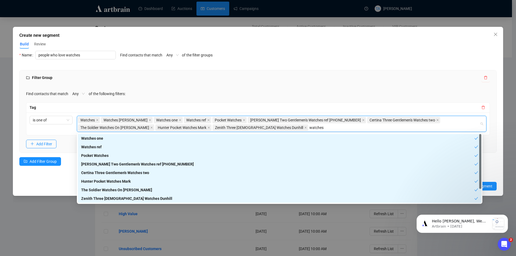
scroll to position [0, 0]
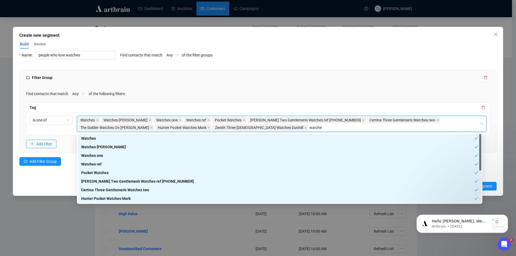
type input "watch"
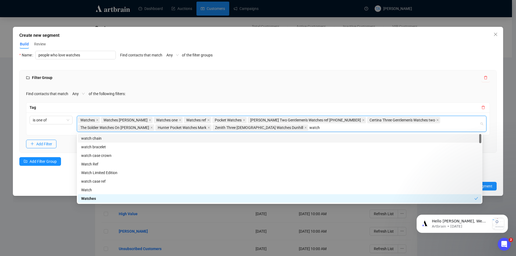
click at [127, 137] on div "watch chain" at bounding box center [279, 139] width 397 height 6
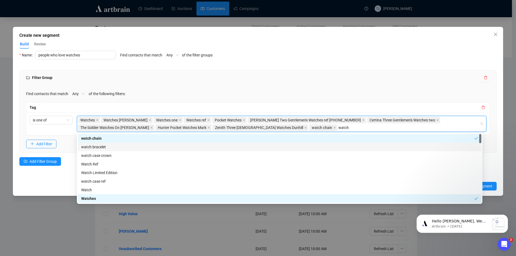
click at [128, 149] on div "watch bracelet" at bounding box center [279, 147] width 397 height 6
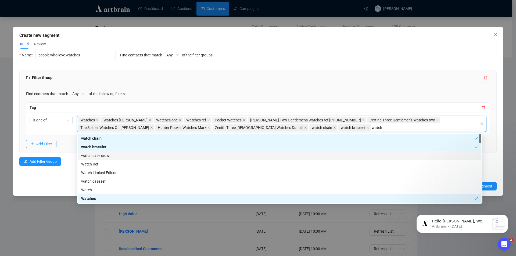
click at [128, 155] on div "watch case crown" at bounding box center [279, 156] width 397 height 6
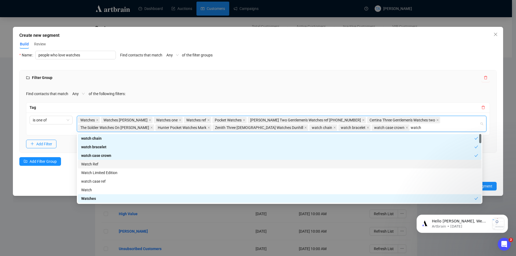
click at [127, 163] on div "Watch Ref" at bounding box center [279, 164] width 397 height 6
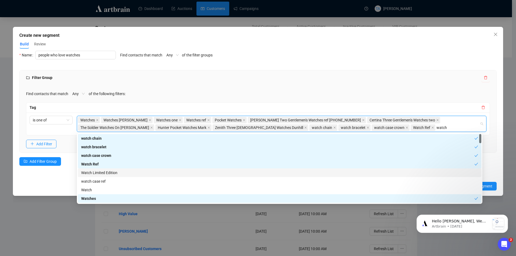
click at [126, 172] on div "Watch Limited Edition" at bounding box center [279, 173] width 397 height 6
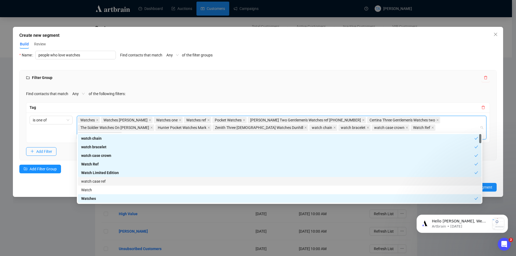
drag, startPoint x: 119, startPoint y: 180, endPoint x: 117, endPoint y: 184, distance: 4.2
click at [119, 181] on div "watch case ref" at bounding box center [279, 182] width 397 height 6
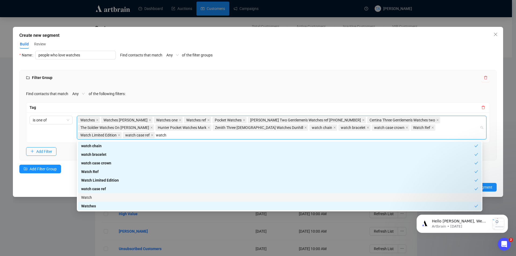
click at [105, 198] on div "Watch" at bounding box center [279, 198] width 397 height 6
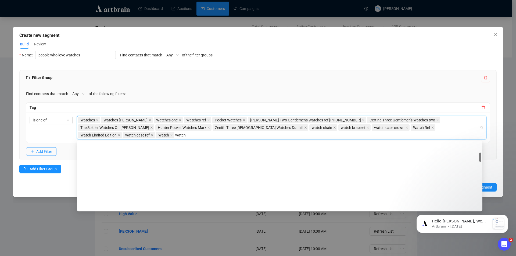
scroll to position [81, 0]
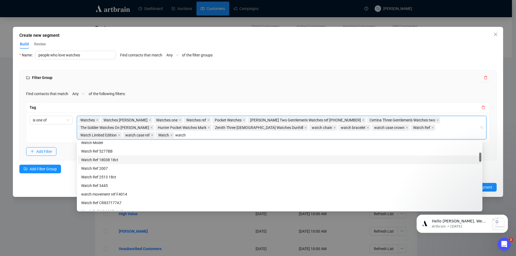
click at [116, 163] on div "Watch Ref 18038 18ct" at bounding box center [280, 160] width 404 height 9
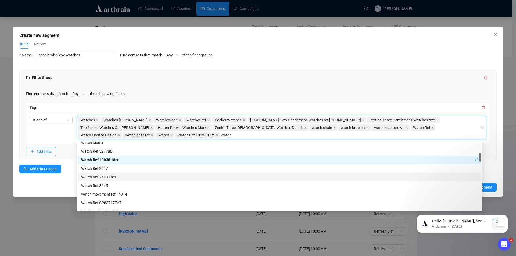
click at [113, 177] on div "Watch Ref 2513 18ct" at bounding box center [279, 177] width 397 height 6
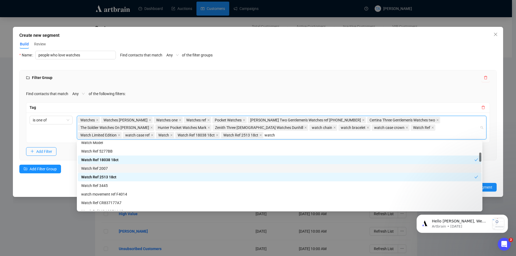
drag, startPoint x: 104, startPoint y: 169, endPoint x: 106, endPoint y: 181, distance: 12.2
click at [104, 169] on div "Watch Ref 2007" at bounding box center [279, 169] width 397 height 6
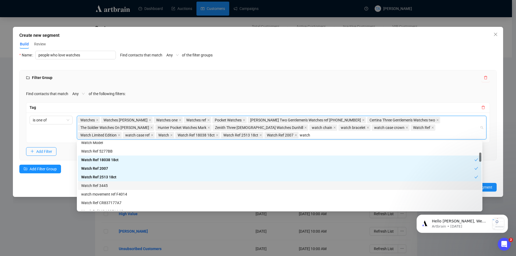
drag, startPoint x: 106, startPoint y: 183, endPoint x: 106, endPoint y: 187, distance: 4.1
click at [106, 183] on div "Watch Ref 3445" at bounding box center [279, 186] width 397 height 6
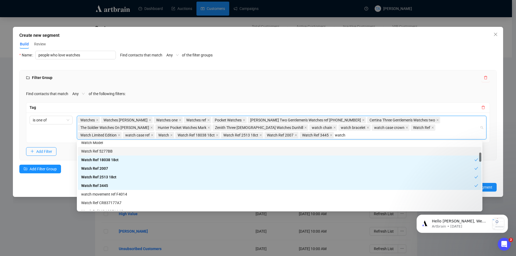
click at [103, 148] on div "Watch Ref 5277BB" at bounding box center [280, 151] width 404 height 9
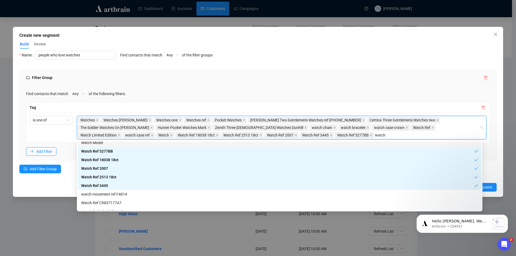
click at [103, 144] on div "Watch Model" at bounding box center [279, 143] width 397 height 6
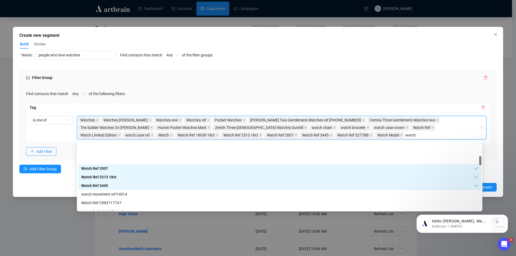
scroll to position [108, 0]
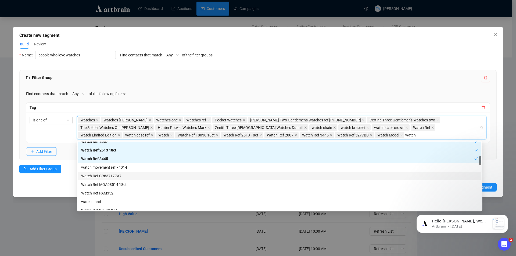
click at [126, 172] on div "Watch Ref CR837177A7" at bounding box center [280, 176] width 404 height 9
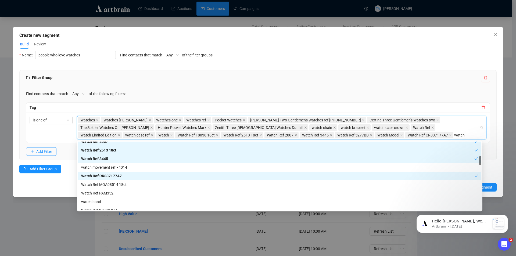
click at [121, 180] on div "Watch Ref CR837177A7" at bounding box center [280, 176] width 404 height 9
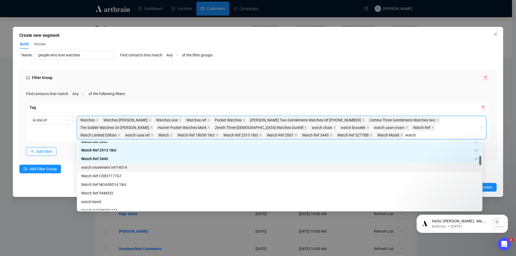
click at [113, 166] on div "watch movement ref F4014" at bounding box center [279, 168] width 397 height 6
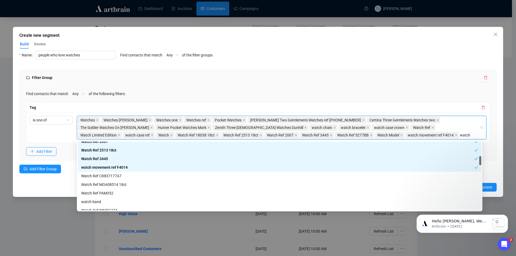
click at [117, 177] on div "Watch Ref CR837177A7" at bounding box center [279, 176] width 397 height 6
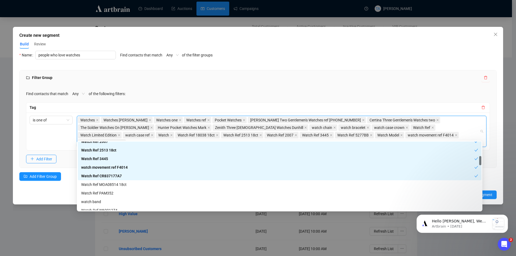
click at [118, 188] on div "Watch Ref MOA08514 18ct" at bounding box center [280, 184] width 404 height 9
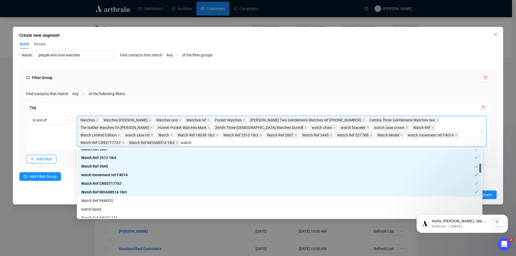
click at [111, 195] on div "Watch Ref MOA08514 18ct" at bounding box center [277, 192] width 393 height 6
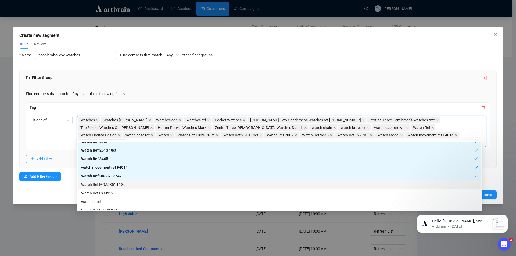
click at [103, 185] on div "Watch Ref MOA08514 18ct" at bounding box center [279, 185] width 397 height 6
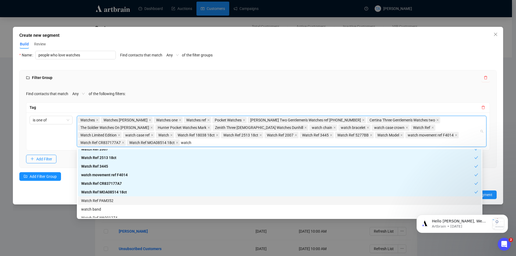
click at [97, 201] on div "Watch Ref PAM352" at bounding box center [279, 201] width 397 height 6
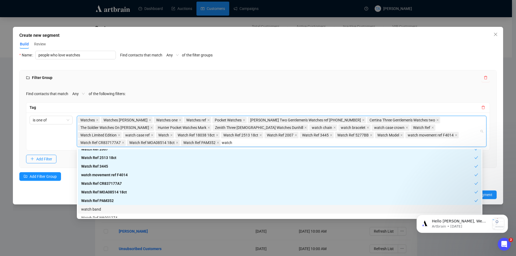
click at [97, 210] on div "watch band" at bounding box center [279, 209] width 397 height 6
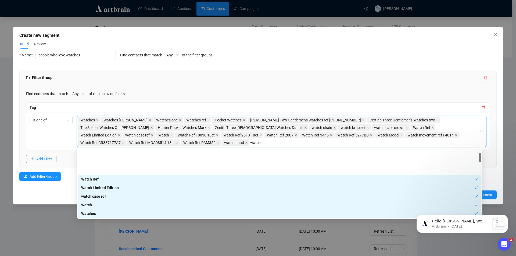
scroll to position [27, 0]
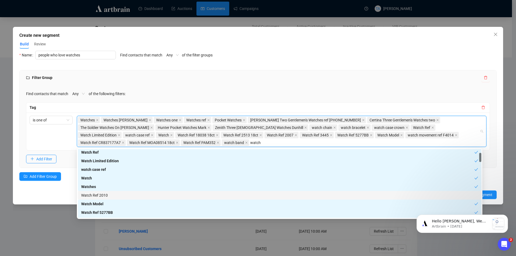
click at [102, 195] on div "Watch Ref 2010" at bounding box center [279, 196] width 397 height 6
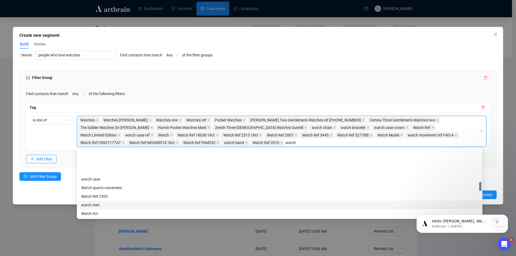
scroll to position [242, 0]
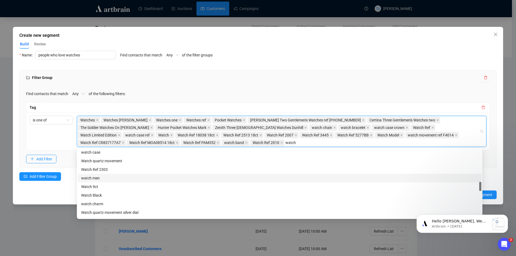
click at [115, 177] on div "watch men" at bounding box center [279, 178] width 397 height 6
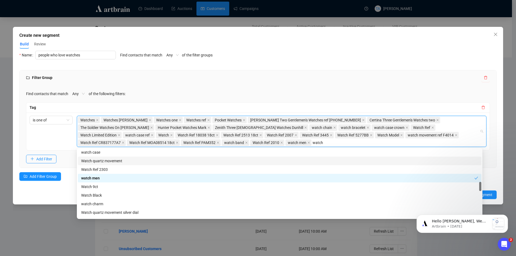
click at [110, 165] on div "Watch quartz movement" at bounding box center [280, 161] width 404 height 9
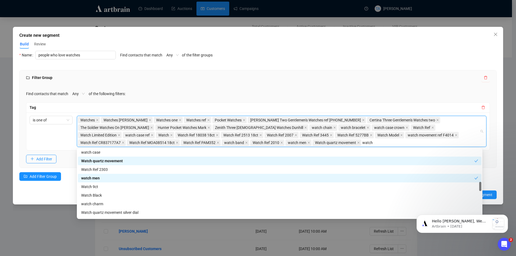
click at [108, 168] on div "Watch Ref 2303" at bounding box center [279, 170] width 397 height 6
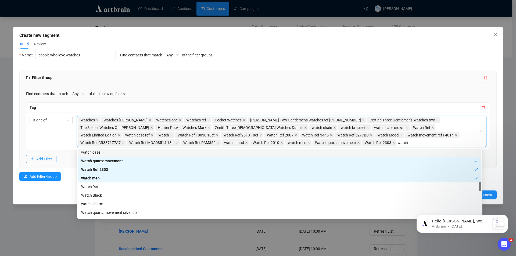
click at [100, 153] on div "watch case" at bounding box center [279, 152] width 397 height 6
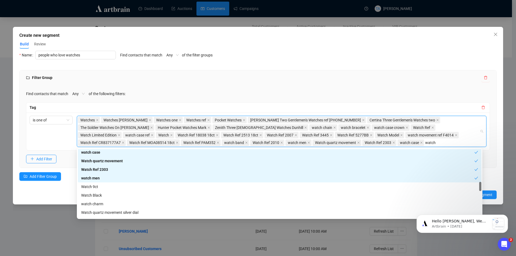
scroll to position [188, 0]
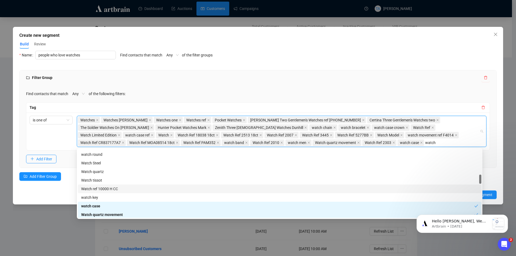
click at [106, 194] on div "watch key" at bounding box center [280, 197] width 404 height 9
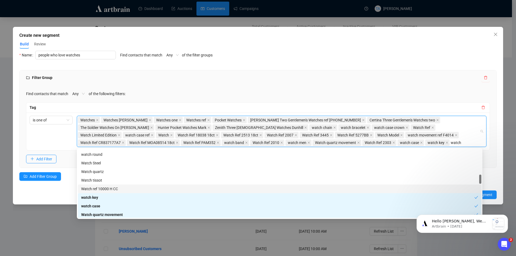
click at [105, 184] on div "watch number watch round Watch Steel Watch quartz Watch tissot Watch ref 10000 …" at bounding box center [280, 185] width 404 height 86
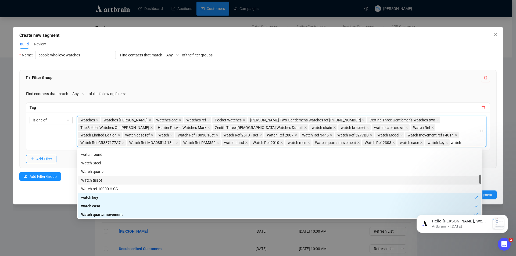
click at [103, 177] on div "Watch tissot" at bounding box center [279, 180] width 397 height 6
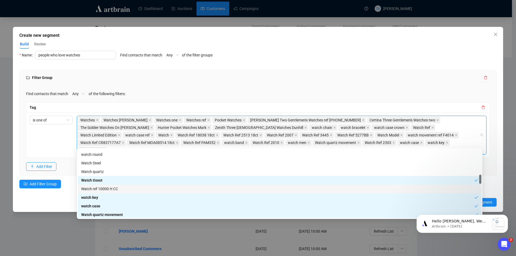
click at [106, 187] on div "Watch ref 10000 H CC" at bounding box center [279, 189] width 397 height 6
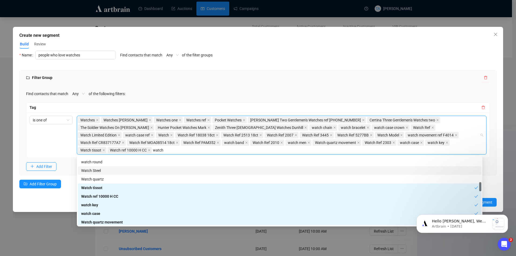
click at [101, 170] on div "Watch Steel" at bounding box center [279, 171] width 397 height 6
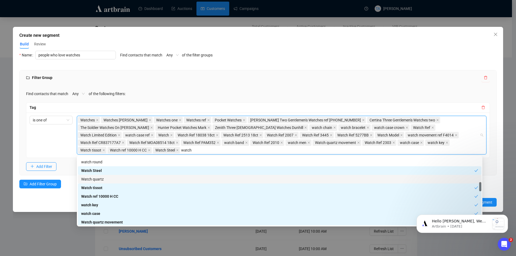
click at [104, 180] on div "Watch quartz" at bounding box center [279, 179] width 397 height 6
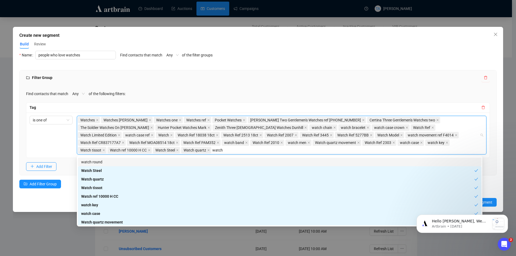
drag, startPoint x: 98, startPoint y: 159, endPoint x: 108, endPoint y: 168, distance: 13.5
click at [99, 159] on div "watch round" at bounding box center [279, 162] width 397 height 6
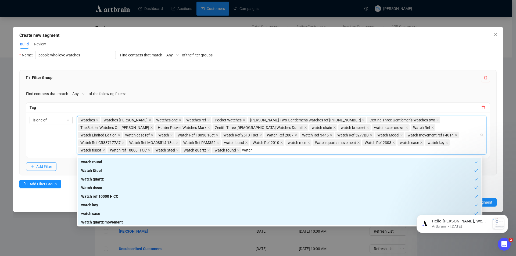
scroll to position [242, 0]
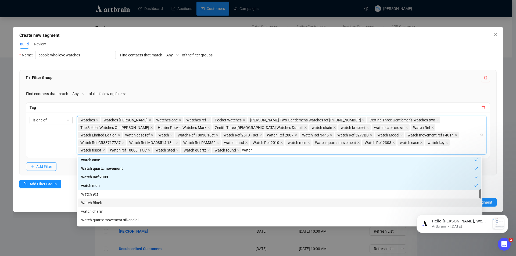
click at [103, 199] on div "Watch Black" at bounding box center [280, 203] width 404 height 9
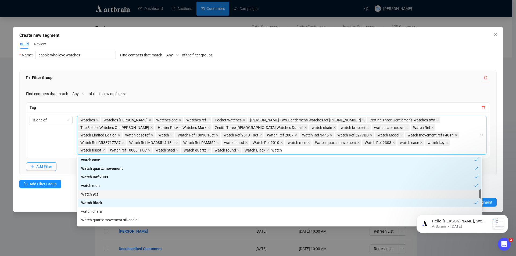
drag, startPoint x: 99, startPoint y: 194, endPoint x: 102, endPoint y: 201, distance: 7.0
click at [100, 194] on div "Watch 9ct" at bounding box center [279, 194] width 397 height 6
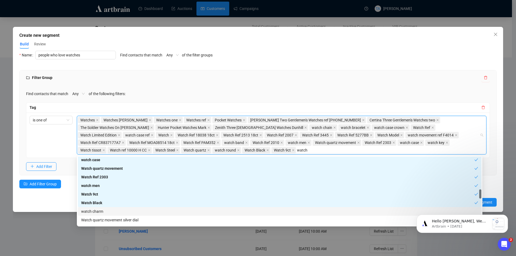
drag, startPoint x: 104, startPoint y: 208, endPoint x: 104, endPoint y: 212, distance: 4.3
click at [104, 208] on div "watch charm" at bounding box center [280, 211] width 404 height 9
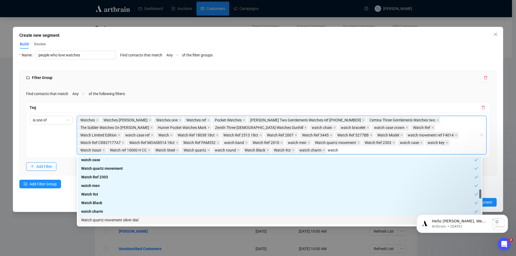
click at [106, 218] on div "Watch quartz movement silver dial" at bounding box center [279, 220] width 397 height 6
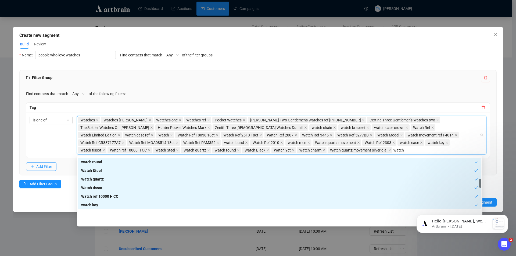
scroll to position [161, 0]
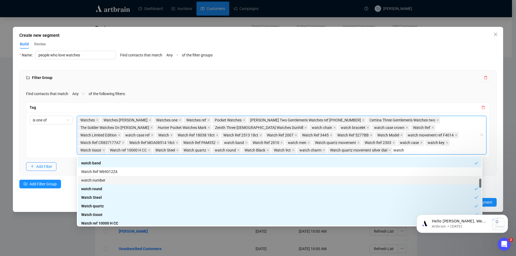
click at [101, 183] on div "watch number" at bounding box center [279, 180] width 397 height 6
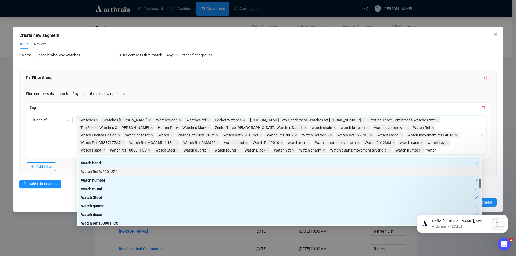
click at [113, 170] on div "Watch Ref W69012Z4" at bounding box center [279, 172] width 397 height 6
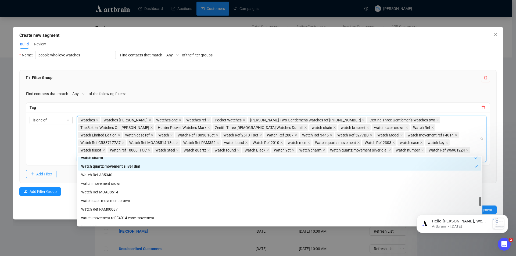
scroll to position [350, 0]
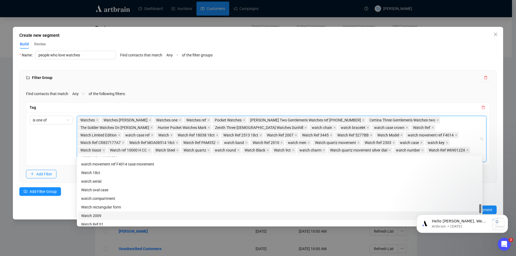
click at [108, 216] on div "Watch 2009" at bounding box center [279, 216] width 397 height 6
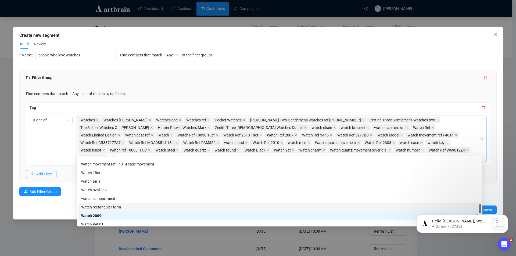
click at [106, 207] on div "Watch rectangular form" at bounding box center [279, 207] width 397 height 6
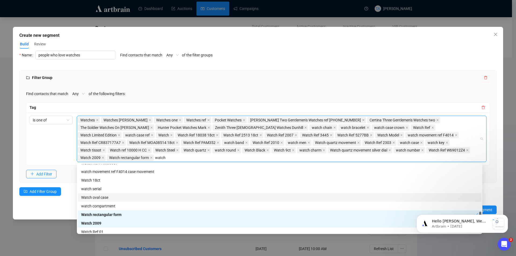
click at [108, 198] on div "Watch oval case" at bounding box center [279, 198] width 397 height 6
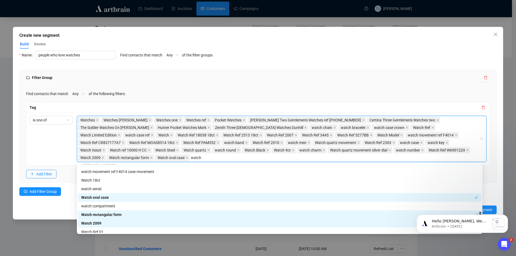
click at [106, 205] on div "watch compartment" at bounding box center [279, 206] width 397 height 6
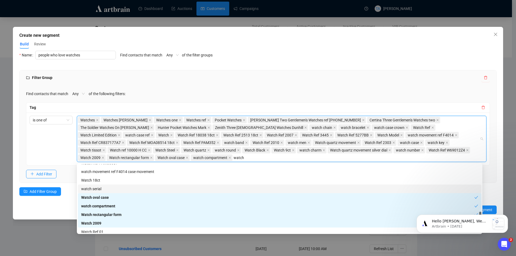
click at [94, 189] on div "watch serial" at bounding box center [279, 189] width 397 height 6
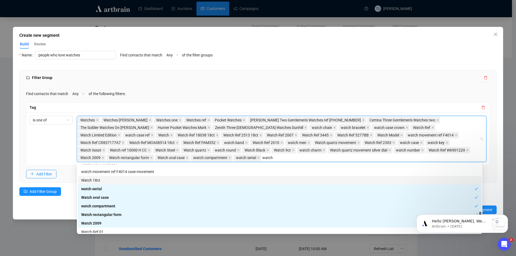
click at [95, 183] on div "Watch 18ct" at bounding box center [279, 180] width 397 height 6
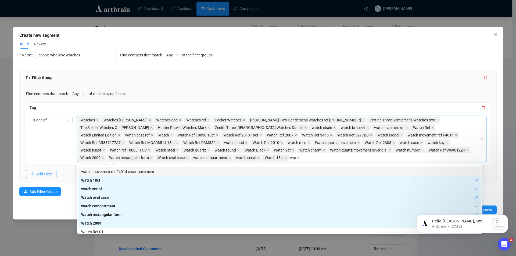
click at [105, 169] on div "watch movement ref F4014 case movement" at bounding box center [279, 172] width 397 height 6
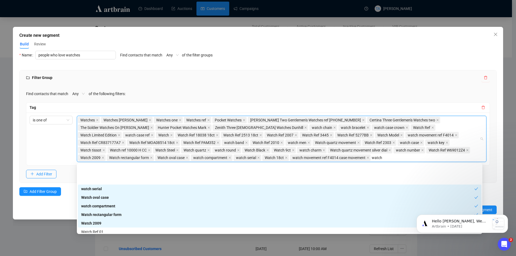
scroll to position [376, 0]
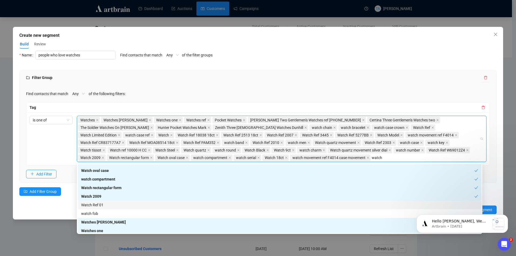
click at [97, 207] on div "Watch Ref 01" at bounding box center [279, 205] width 397 height 6
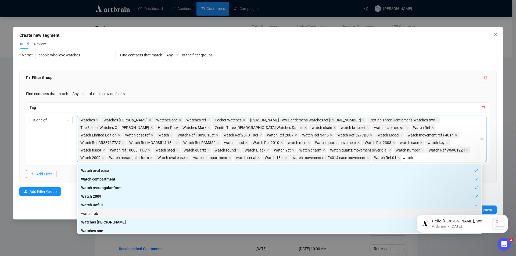
click at [98, 214] on div "watch fob" at bounding box center [279, 214] width 397 height 6
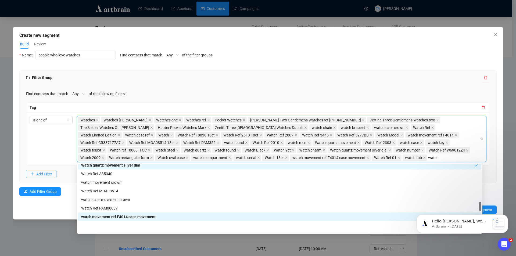
scroll to position [277, 0]
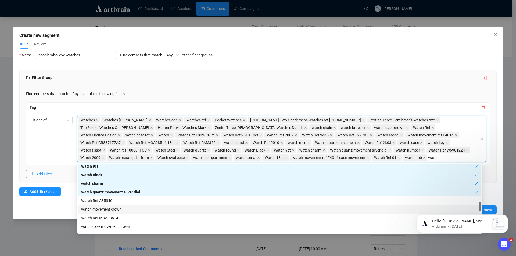
click at [108, 206] on div "watch movement crown" at bounding box center [280, 209] width 404 height 9
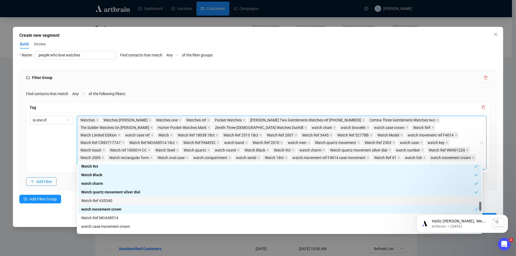
click at [107, 199] on div "Watch Ref A35340" at bounding box center [279, 201] width 397 height 6
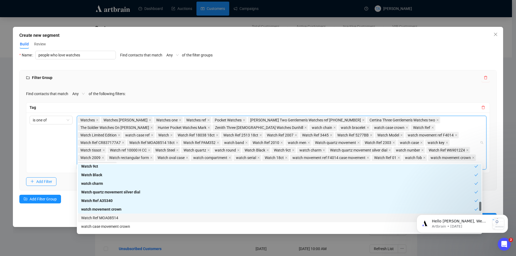
click at [108, 219] on div "Watch Ref MOA08514" at bounding box center [279, 218] width 397 height 6
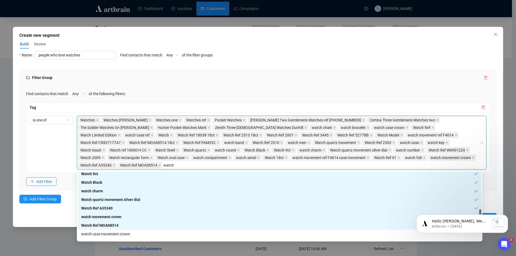
click at [109, 226] on div "Watch Ref MOA08514" at bounding box center [277, 226] width 393 height 6
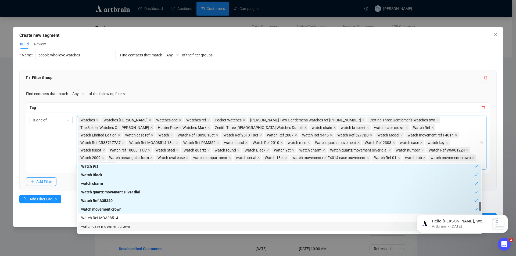
click at [111, 225] on div "watch case movement crown" at bounding box center [279, 227] width 397 height 6
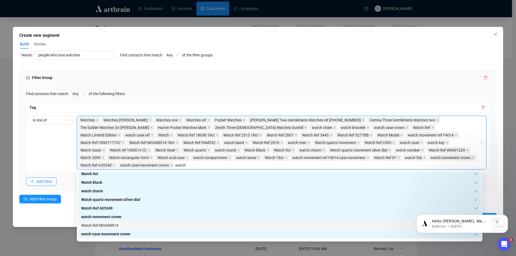
click at [114, 226] on div "Watch Ref MOA08514" at bounding box center [279, 226] width 397 height 6
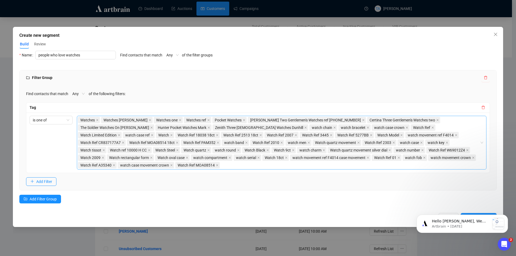
type input "watch"
drag, startPoint x: 516, startPoint y: -23, endPoint x: 211, endPoint y: 163, distance: 357.2
click at [211, 163] on div "Watches Watches [PERSON_NAME] Watches one Watches ref Pocket Watches [PERSON_NA…" at bounding box center [279, 142] width 402 height 53
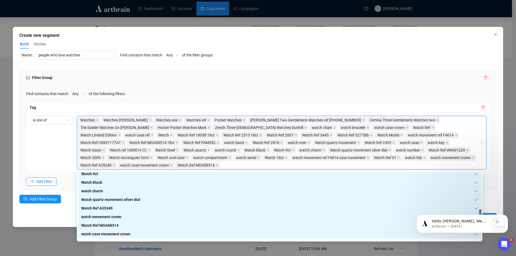
click at [221, 92] on div "Find contacts that match Any of the following filters:" at bounding box center [258, 94] width 464 height 9
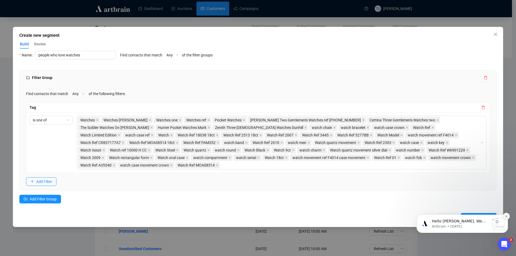
click at [351, 214] on button "Dismiss notification" at bounding box center [506, 216] width 7 height 7
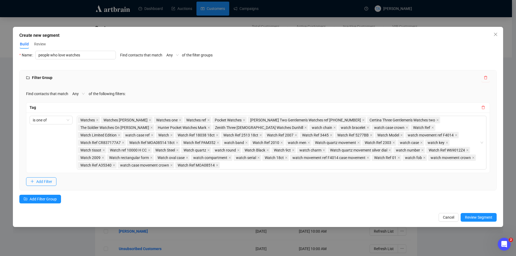
click at [351, 216] on span "Review Segment" at bounding box center [478, 218] width 27 height 6
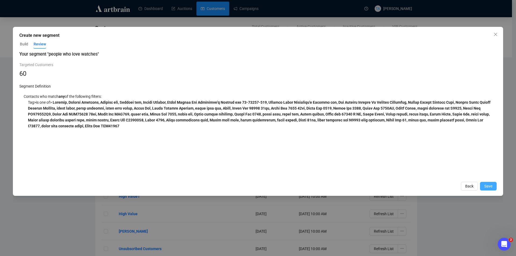
click at [351, 189] on button "Save" at bounding box center [488, 186] width 17 height 9
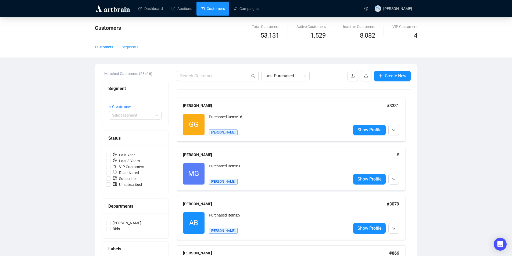
click at [135, 44] on div "Segments" at bounding box center [130, 47] width 17 height 12
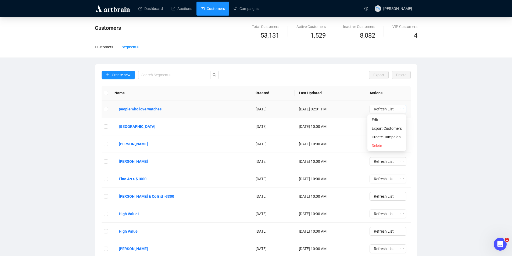
click at [401, 109] on icon "ellipsis" at bounding box center [402, 109] width 4 height 4
click at [400, 109] on button "button" at bounding box center [402, 109] width 9 height 9
click at [399, 129] on span "Export Customers" at bounding box center [387, 129] width 30 height 6
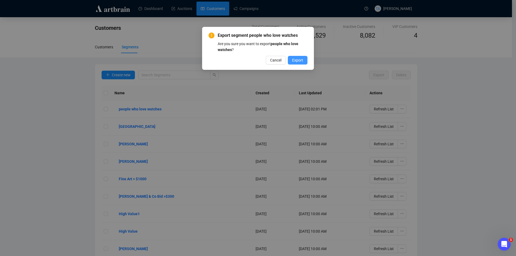
click at [293, 63] on button "Export" at bounding box center [298, 60] width 20 height 9
click at [298, 60] on span "OK" at bounding box center [300, 60] width 5 height 6
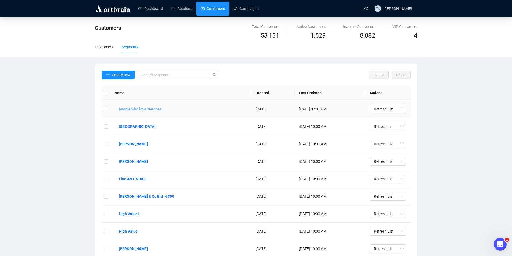
click at [165, 106] on button "people who love watches" at bounding box center [140, 109] width 51 height 9
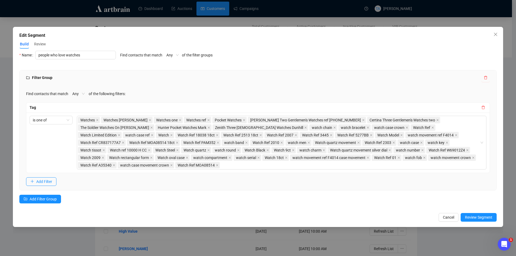
drag, startPoint x: 245, startPoint y: 18, endPoint x: 267, endPoint y: 24, distance: 22.6
click at [247, 18] on div "Edit Segment Build Review Name people who love watches Find contacts that match…" at bounding box center [258, 128] width 516 height 256
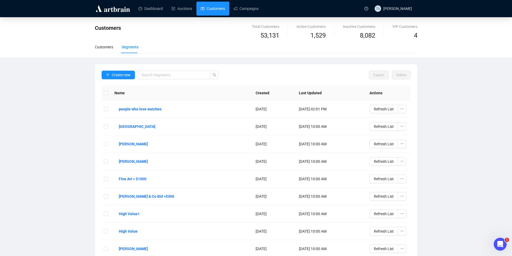
click at [220, 12] on link "Customers" at bounding box center [213, 9] width 24 height 14
drag, startPoint x: 107, startPoint y: 50, endPoint x: 147, endPoint y: 61, distance: 41.3
click at [107, 50] on div "Customers" at bounding box center [104, 47] width 18 height 12
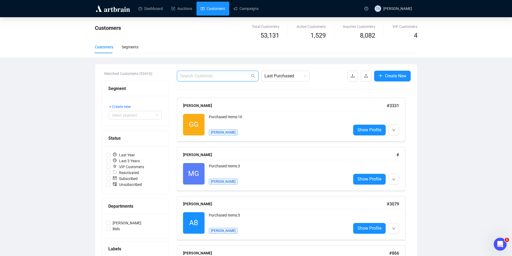
click at [199, 79] on input "text" at bounding box center [215, 76] width 70 height 6
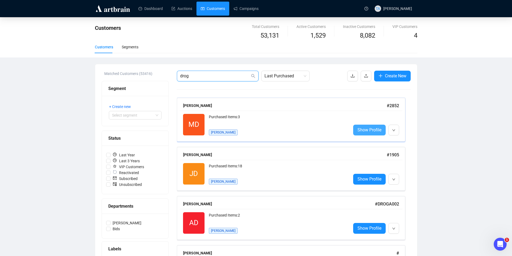
type input "drog"
click at [369, 125] on link "Show Profile" at bounding box center [369, 130] width 33 height 11
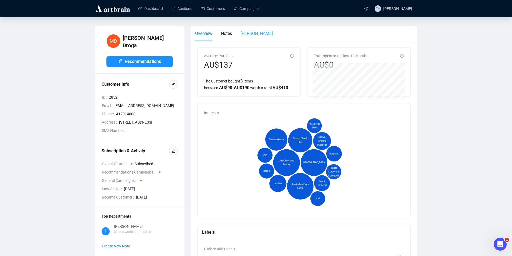
click at [246, 30] on div "[PERSON_NAME]" at bounding box center [257, 33] width 32 height 15
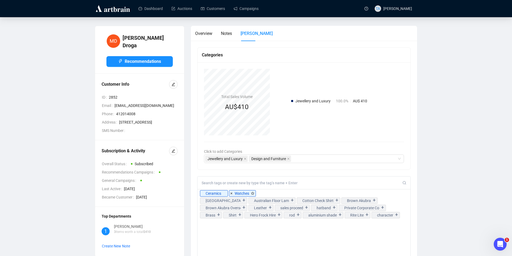
click at [236, 194] on div "Watches" at bounding box center [242, 194] width 15 height 6
click at [216, 12] on link "Customers" at bounding box center [213, 9] width 24 height 14
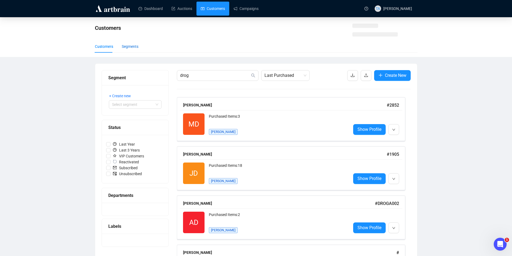
drag, startPoint x: 122, startPoint y: 49, endPoint x: 150, endPoint y: 53, distance: 27.6
click at [123, 49] on div "Segments" at bounding box center [130, 47] width 17 height 6
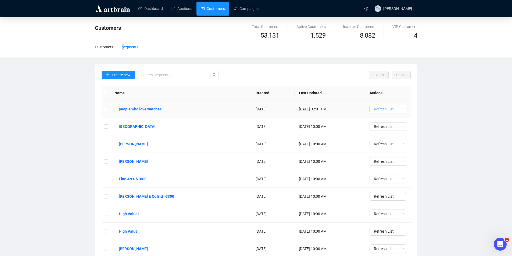
click at [382, 106] on span "Refresh List" at bounding box center [384, 109] width 20 height 6
click at [162, 111] on b "people who love watches" at bounding box center [140, 109] width 43 height 6
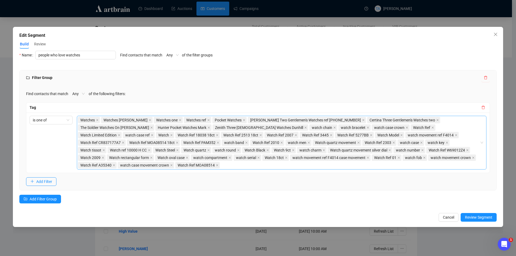
click at [218, 168] on div "Watches Watches [PERSON_NAME] Watches one Watches ref Pocket Watches [PERSON_NA…" at bounding box center [279, 142] width 402 height 53
type input "watches"
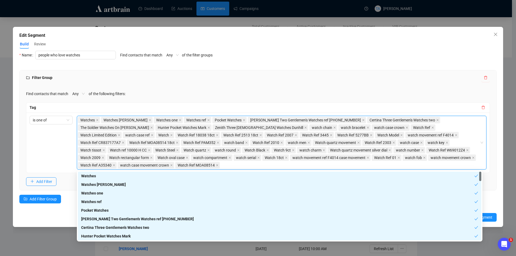
click at [376, 84] on div "Filter Group" at bounding box center [258, 77] width 477 height 15
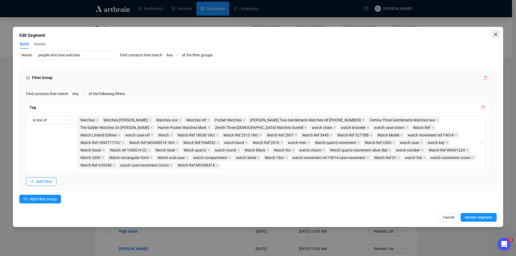
click at [496, 34] on icon "close" at bounding box center [495, 34] width 3 height 3
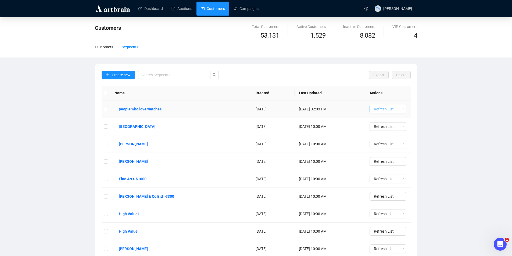
click at [387, 107] on span "Refresh List" at bounding box center [384, 109] width 20 height 6
click at [423, 116] on div "Customers Total Customers 53,131 Active Customers 1,529 Inactive Customers 8,08…" at bounding box center [256, 158] width 512 height 282
click at [154, 106] on b "people who love watches" at bounding box center [140, 109] width 43 height 6
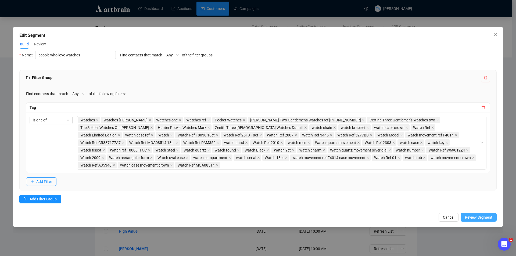
click at [481, 219] on span "Review Segment" at bounding box center [478, 218] width 27 height 6
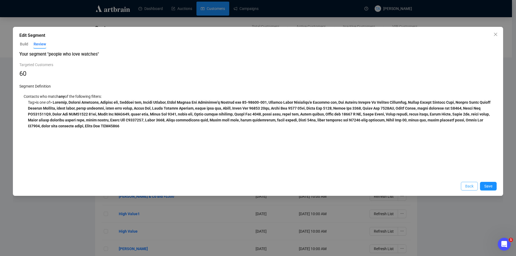
click at [465, 186] on button "Back" at bounding box center [469, 186] width 17 height 9
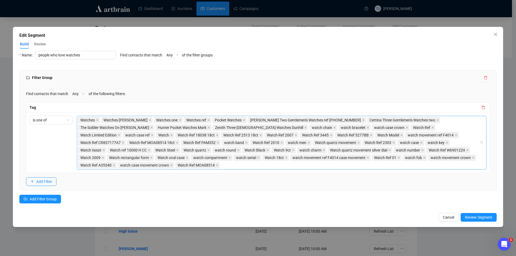
click at [220, 164] on div "Watches Watches [PERSON_NAME] Watches one Watches ref Pocket Watches [PERSON_NA…" at bounding box center [279, 142] width 402 height 53
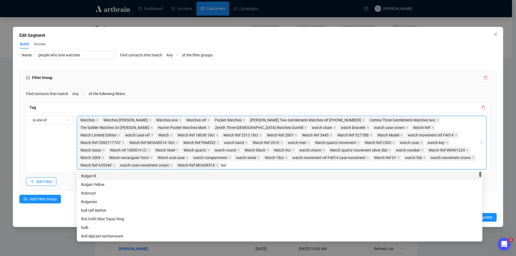
type input "bulg"
click at [487, 121] on div "Find contacts that match Any of the following filters: Tag is one of Watches Wa…" at bounding box center [258, 137] width 477 height 105
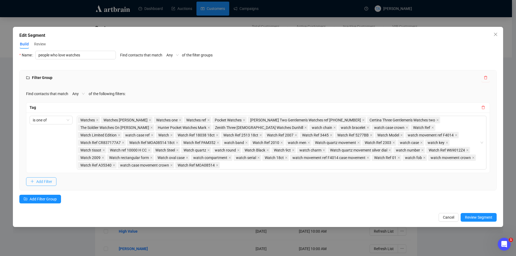
click at [40, 186] on button "Add Filter" at bounding box center [41, 181] width 30 height 9
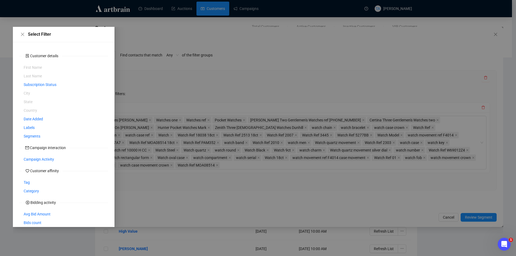
scroll to position [41, 0]
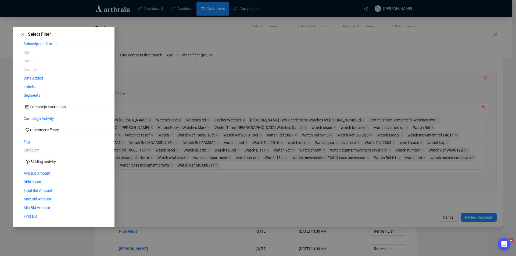
click at [32, 152] on span "Category" at bounding box center [31, 150] width 15 height 6
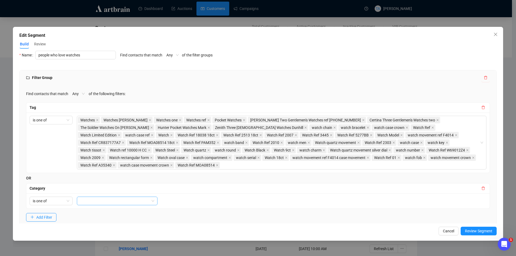
click at [101, 205] on div at bounding box center [117, 201] width 81 height 9
click at [80, 212] on span at bounding box center [81, 212] width 6 height 6
click at [482, 188] on icon "delete" at bounding box center [484, 189] width 4 height 4
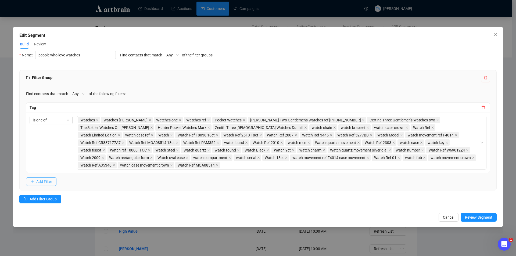
drag, startPoint x: 26, startPoint y: 183, endPoint x: 33, endPoint y: 182, distance: 7.6
click at [26, 182] on div "Find contacts that match Any of the following filters: Tag is one of Watches Wa…" at bounding box center [258, 137] width 477 height 105
click at [34, 182] on icon "plus" at bounding box center [32, 182] width 4 height 4
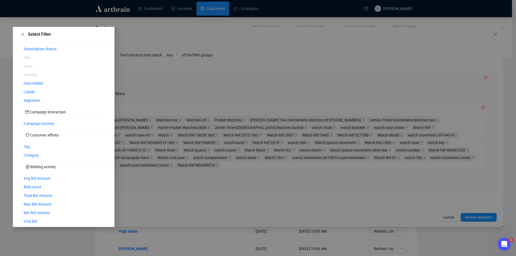
scroll to position [40, 0]
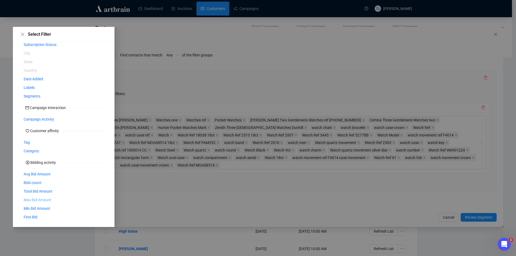
click at [34, 215] on span "First Bid" at bounding box center [31, 217] width 14 height 6
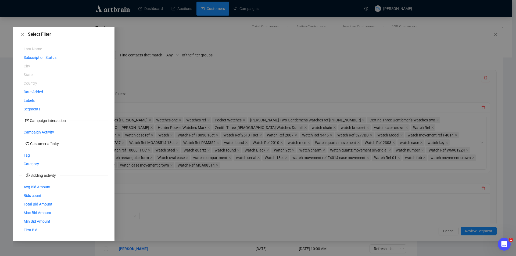
scroll to position [27, 0]
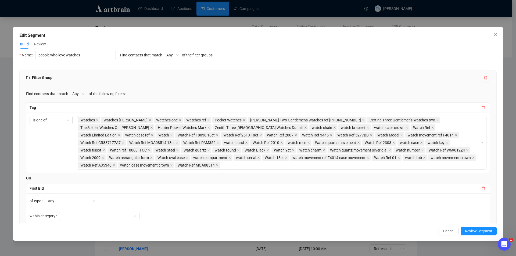
click at [482, 106] on icon "delete" at bounding box center [484, 108] width 4 height 4
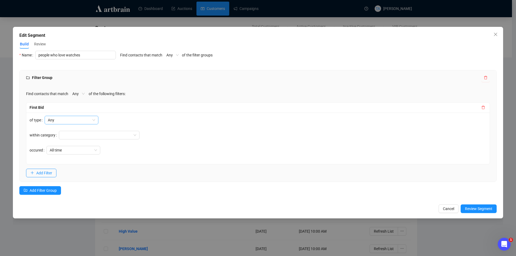
click at [67, 122] on span "Any" at bounding box center [71, 120] width 47 height 8
click at [67, 150] on div "Winning bid" at bounding box center [71, 148] width 45 height 6
click at [74, 152] on span "All time" at bounding box center [73, 150] width 47 height 8
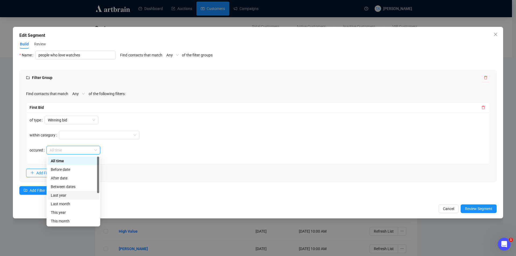
click at [70, 195] on div "Last year" at bounding box center [73, 196] width 45 height 6
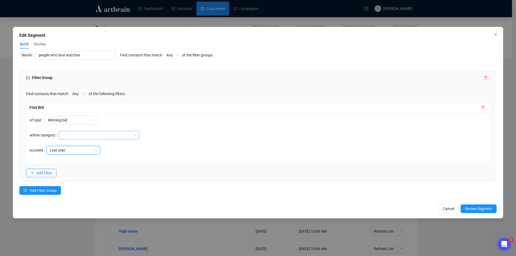
click at [91, 134] on div at bounding box center [96, 135] width 73 height 8
click at [66, 144] on span at bounding box center [63, 146] width 6 height 6
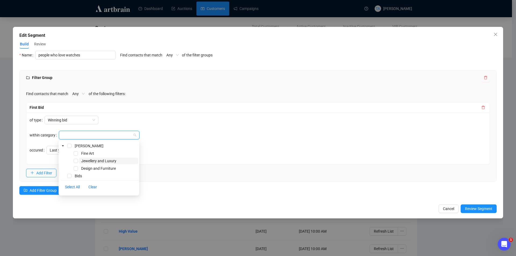
click at [80, 161] on span "Jewellery and Luxury" at bounding box center [108, 161] width 59 height 6
click at [173, 161] on div "of type Winning bid within category Jewellery and Luxury occured Last year" at bounding box center [258, 139] width 464 height 52
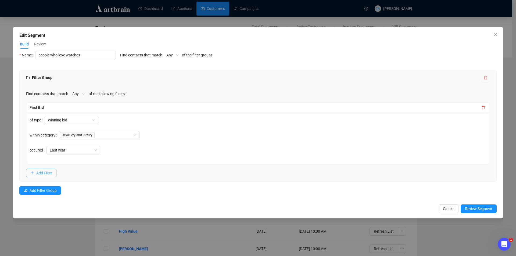
click at [41, 177] on button "Add Filter" at bounding box center [41, 173] width 30 height 9
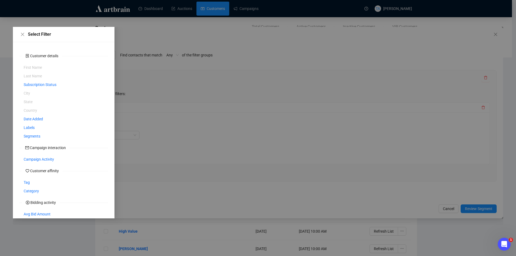
scroll to position [49, 0]
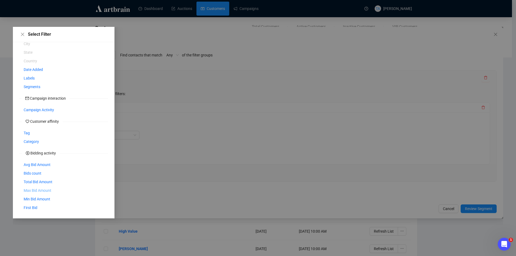
click at [48, 191] on span "Max Bid Amount" at bounding box center [38, 191] width 28 height 6
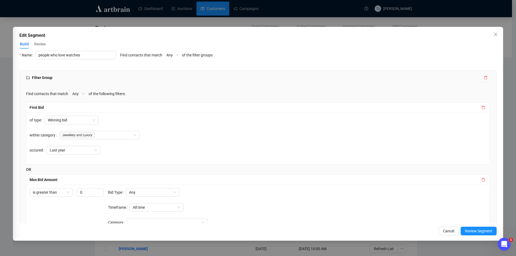
scroll to position [27, 0]
click at [482, 178] on icon "delete" at bounding box center [483, 179] width 3 height 3
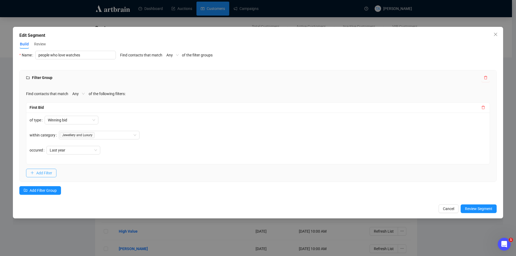
click at [49, 176] on button "Add Filter" at bounding box center [41, 173] width 30 height 9
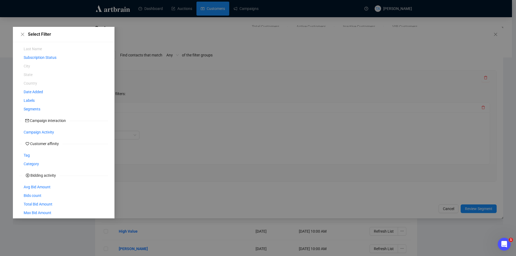
scroll to position [0, 0]
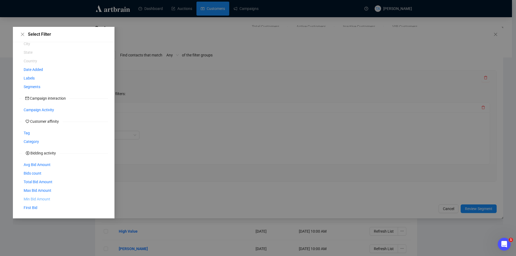
click at [46, 200] on span "Min Bid Amount" at bounding box center [37, 199] width 27 height 6
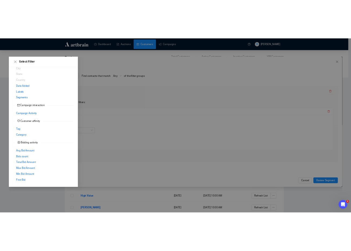
scroll to position [27, 0]
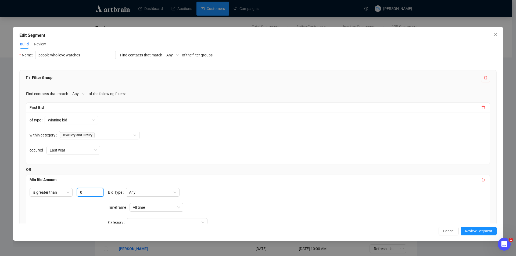
click at [91, 193] on input "0" at bounding box center [90, 192] width 27 height 9
click at [82, 96] on span "Any" at bounding box center [78, 94] width 12 height 8
type input "500"
click at [80, 112] on div "All" at bounding box center [77, 113] width 10 height 6
click at [190, 152] on div "of type Winning bid within category Jewellery and Luxury occured Last year" at bounding box center [258, 139] width 464 height 52
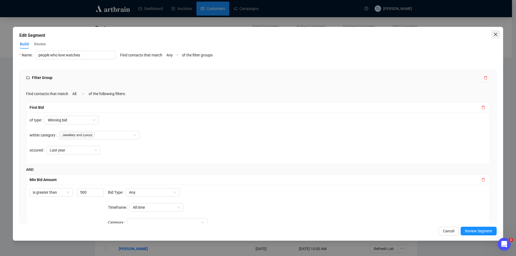
click at [494, 33] on icon "close" at bounding box center [496, 34] width 4 height 4
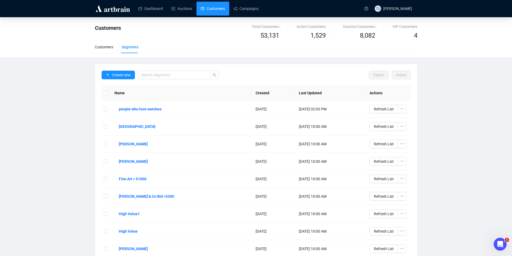
click at [115, 105] on button "people who love watches" at bounding box center [140, 109] width 51 height 9
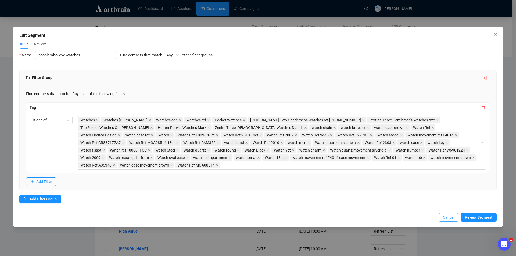
click at [454, 218] on span "Cancel" at bounding box center [448, 218] width 11 height 6
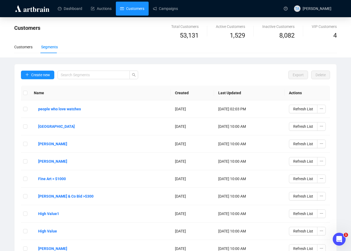
click at [333, 55] on div "Customers Segments" at bounding box center [175, 49] width 323 height 17
